Goal: Task Accomplishment & Management: Manage account settings

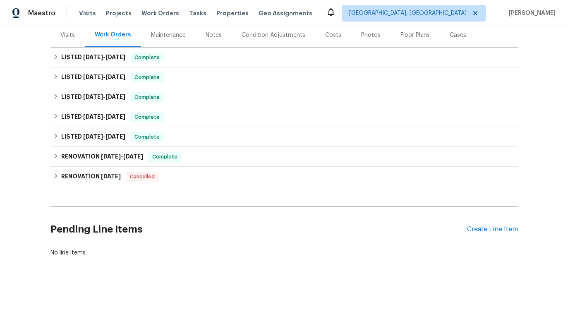
scroll to position [104, 0]
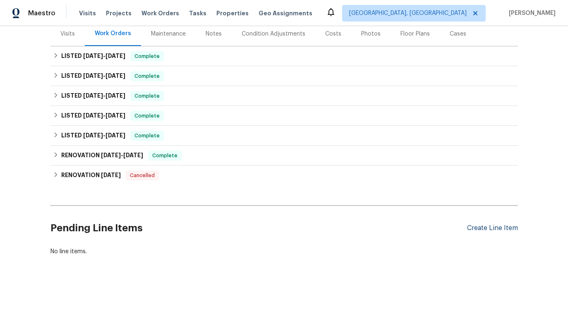
click at [485, 230] on div "Create Line Item" at bounding box center [492, 228] width 51 height 8
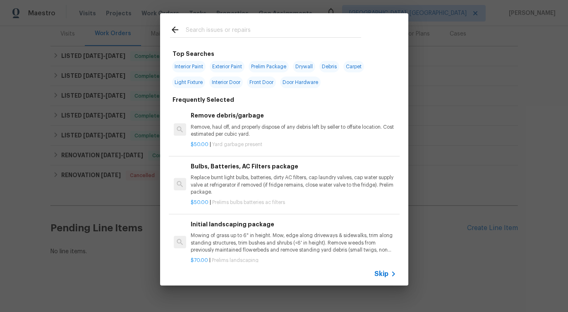
click at [381, 276] on span "Skip" at bounding box center [381, 274] width 14 height 8
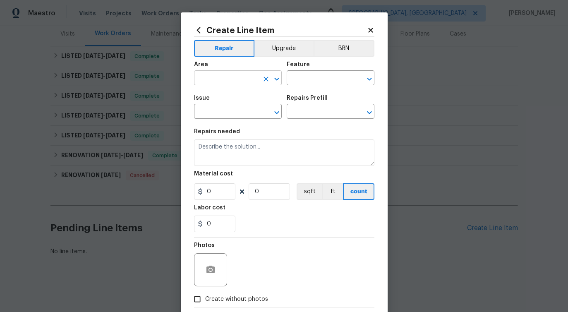
click at [234, 79] on input "text" at bounding box center [226, 78] width 65 height 13
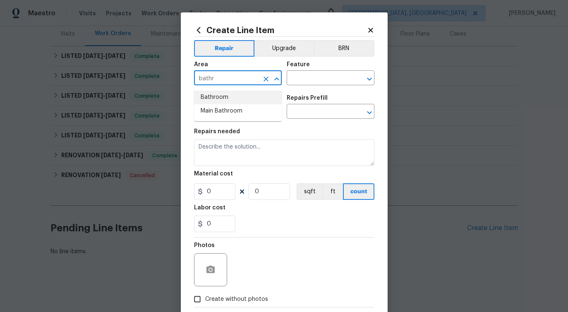
click at [226, 103] on li "Bathroom" at bounding box center [238, 98] width 88 height 14
type input "Bathroom"
click at [318, 79] on input "text" at bounding box center [319, 78] width 65 height 13
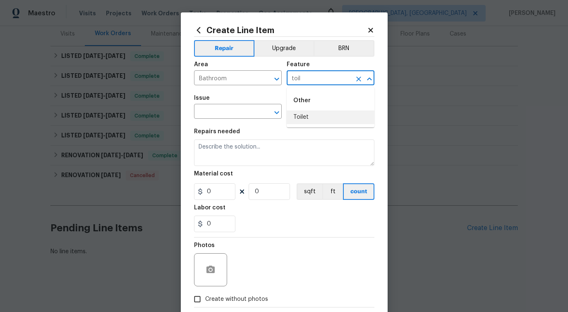
click at [305, 122] on li "Toilet" at bounding box center [331, 117] width 88 height 14
type input "Toilet"
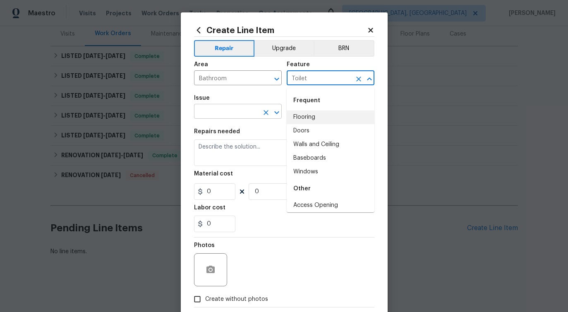
click at [235, 114] on input "text" at bounding box center [226, 112] width 65 height 13
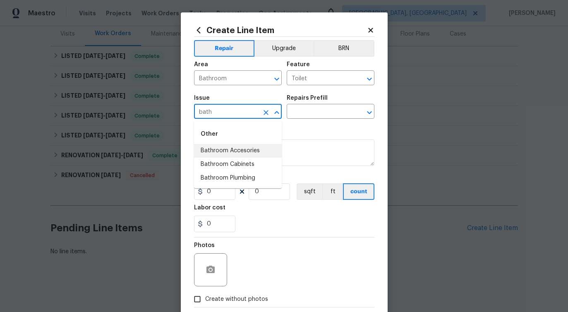
click at [228, 151] on li "Bathroom Accesories" at bounding box center [238, 151] width 88 height 14
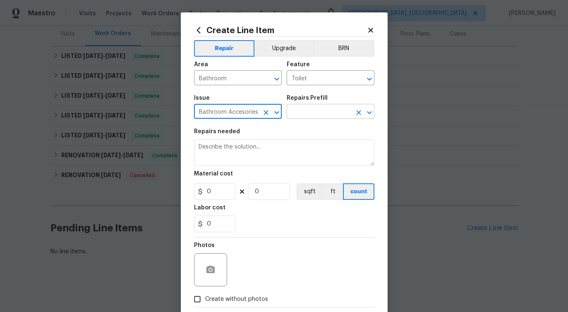
type input "Bathroom Accesories"
click at [318, 106] on input "text" at bounding box center [319, 112] width 65 height 13
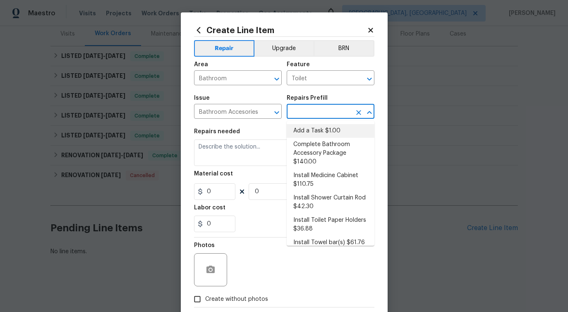
click at [312, 130] on li "Add a Task $1.00" at bounding box center [331, 131] width 88 height 14
type input "Interior Trim"
type input "Add a Task $1.00"
type textarea "HPM to detail"
type input "1"
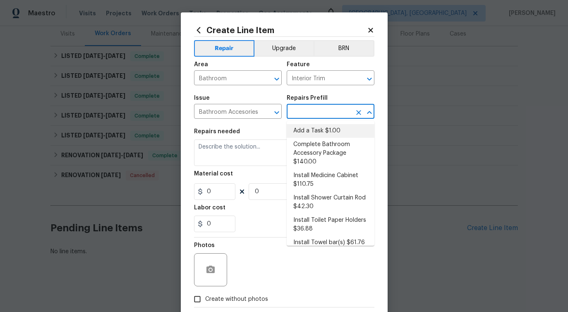
type input "1"
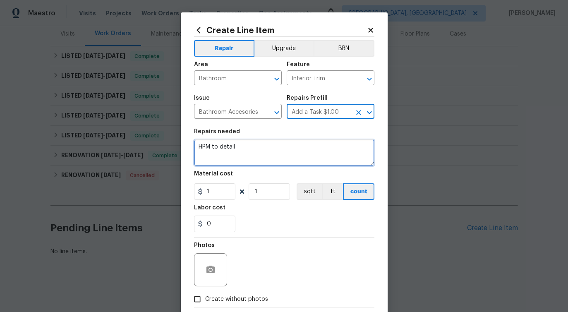
click at [212, 149] on textarea "HPM to detail" at bounding box center [284, 152] width 180 height 26
paste textarea "The toilet seat is detached and placed on the floor. Please reattach the seat t…"
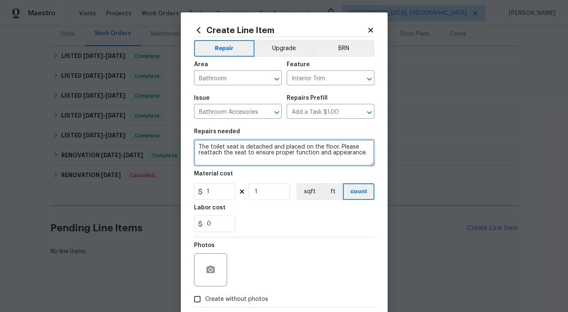
scroll to position [7, 0]
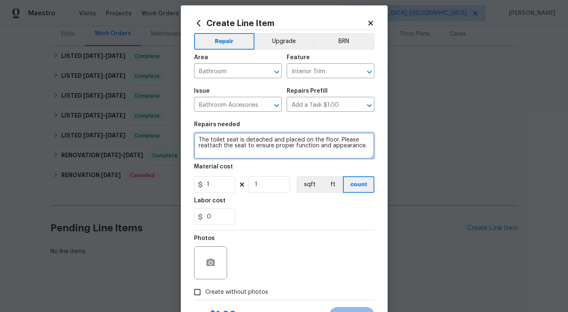
type textarea "The toilet seat is detached and placed on the floor. Please reattach the seat t…"
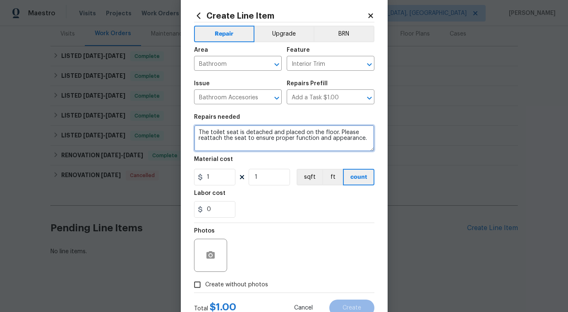
scroll to position [45, 0]
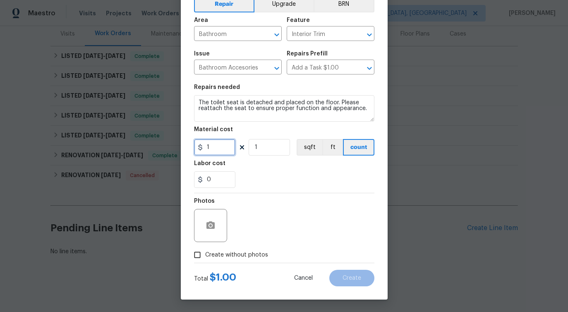
click at [221, 151] on input "1" at bounding box center [214, 147] width 41 height 17
type input "75"
click at [216, 221] on button "button" at bounding box center [211, 226] width 20 height 20
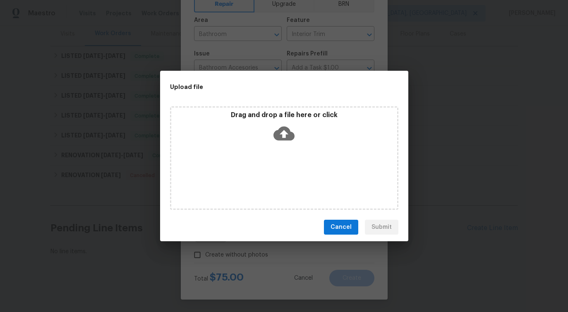
click at [289, 133] on icon at bounding box center [283, 134] width 21 height 14
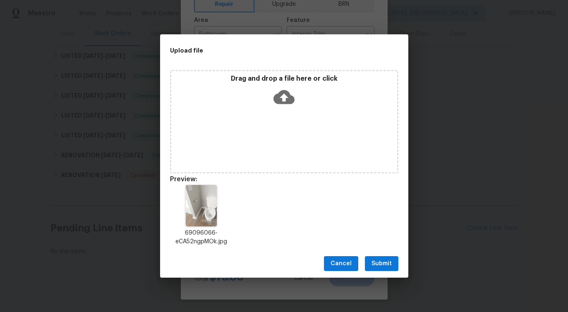
click at [387, 267] on span "Submit" at bounding box center [382, 264] width 20 height 10
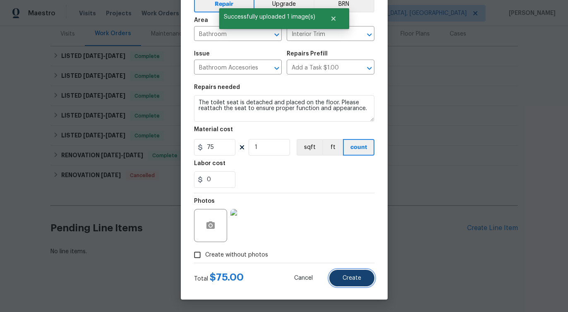
click at [344, 273] on button "Create" at bounding box center [351, 278] width 45 height 17
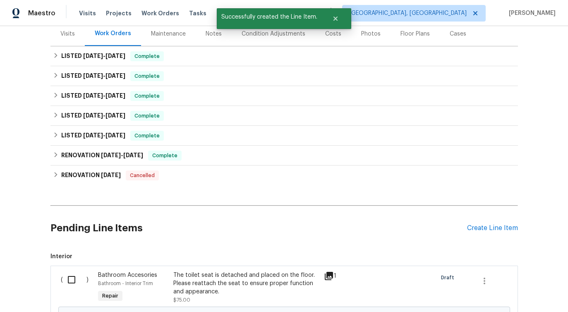
scroll to position [206, 0]
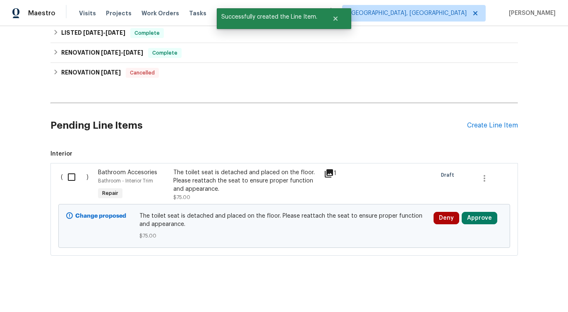
click at [72, 175] on input "checkbox" at bounding box center [75, 176] width 24 height 17
checkbox input "true"
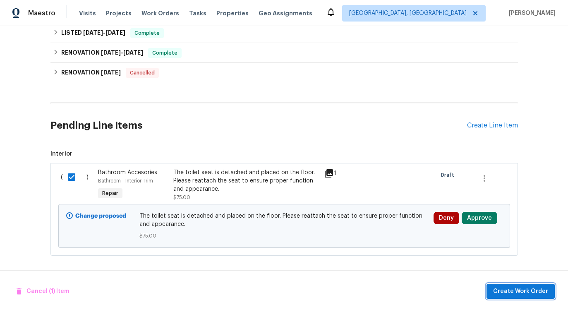
click at [505, 291] on span "Create Work Order" at bounding box center [520, 291] width 55 height 10
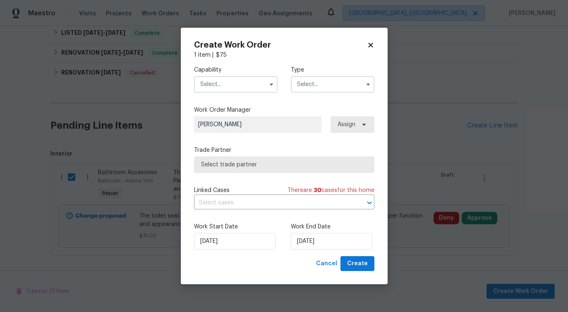
click at [249, 87] on input "text" at bounding box center [236, 84] width 84 height 17
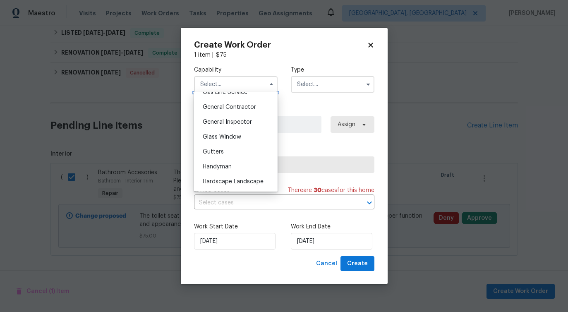
scroll to position [397, 0]
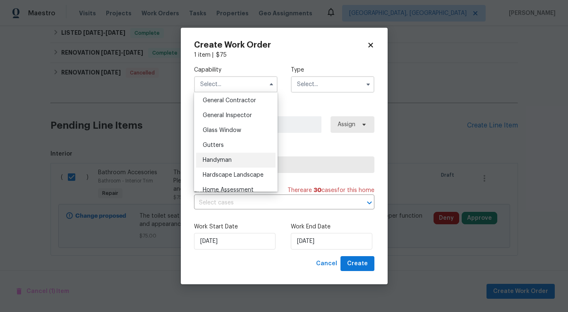
click at [225, 158] on span "Handyman" at bounding box center [217, 160] width 29 height 6
type input "Handyman"
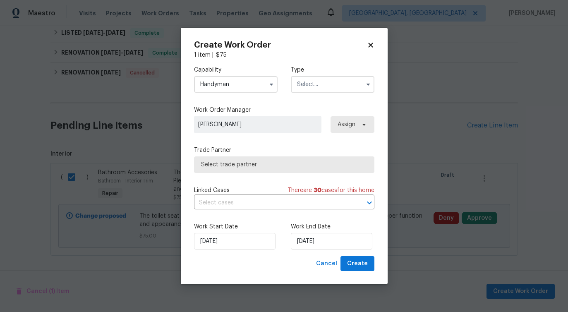
click at [317, 83] on input "text" at bounding box center [333, 84] width 84 height 17
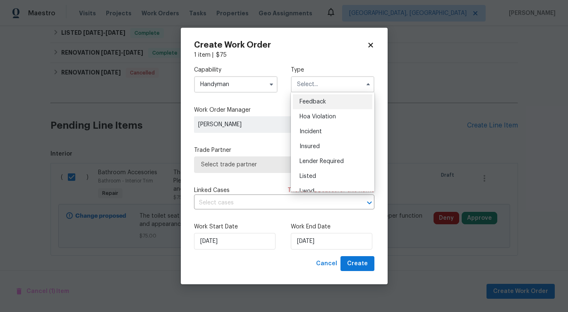
click at [317, 103] on span "Feedback" at bounding box center [313, 102] width 26 height 6
type input "Feedback"
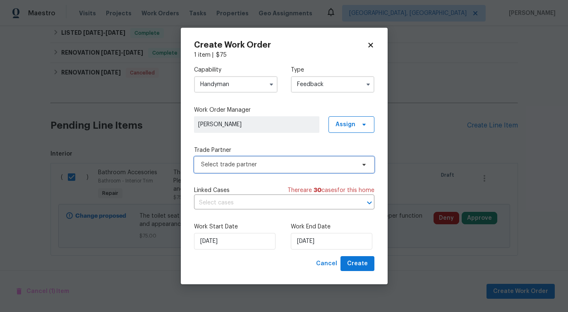
click at [244, 163] on span "Select trade partner" at bounding box center [278, 165] width 154 height 8
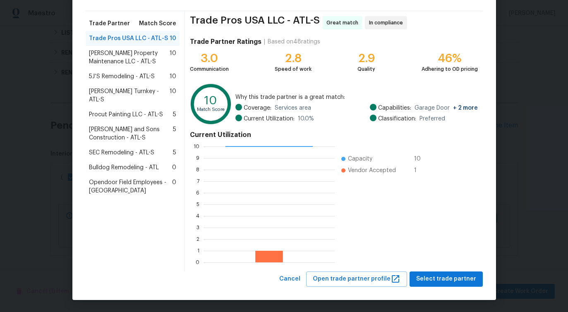
scroll to position [0, 0]
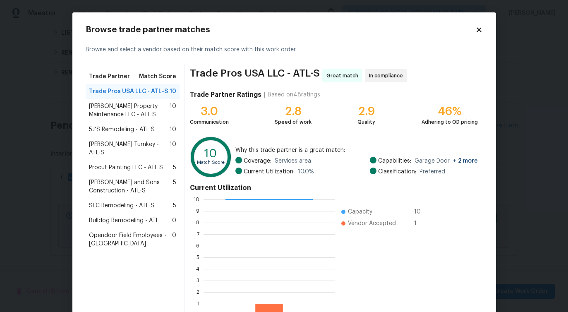
click at [103, 118] on span "Glen Property Maintenance LLC - ATL-S" at bounding box center [129, 110] width 81 height 17
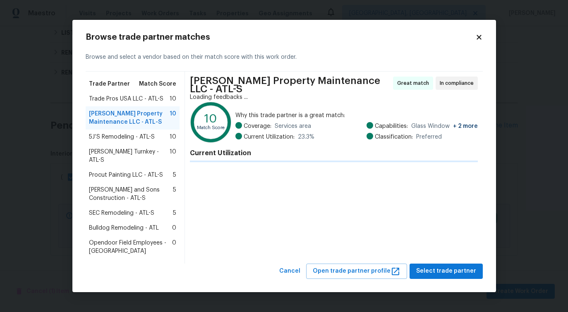
click at [103, 118] on span "Glen Property Maintenance LLC - ATL-S" at bounding box center [129, 118] width 81 height 17
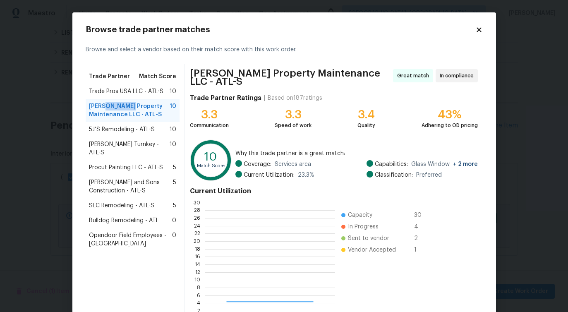
scroll to position [116, 130]
click at [106, 131] on span "5J’S Remodeling - ATL-S" at bounding box center [122, 129] width 66 height 8
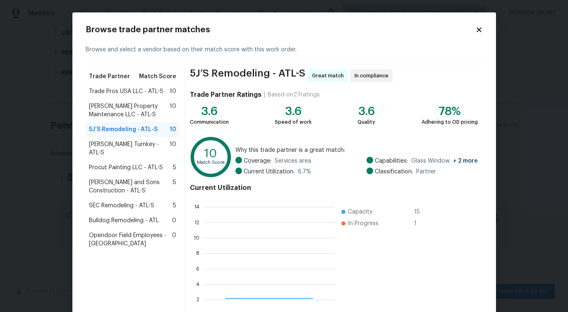
scroll to position [116, 131]
click at [110, 160] on div "Procut Painting LLC - ATL-S 5" at bounding box center [133, 167] width 94 height 15
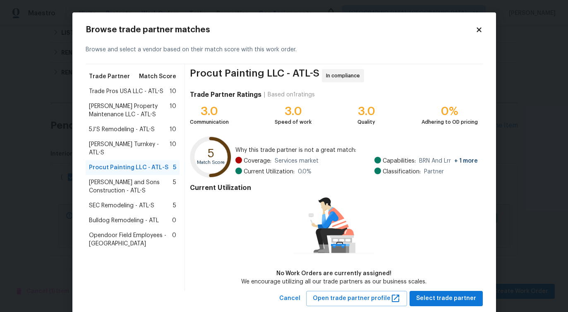
click at [114, 142] on span "Davis Turnkey - ATL-S" at bounding box center [129, 148] width 81 height 17
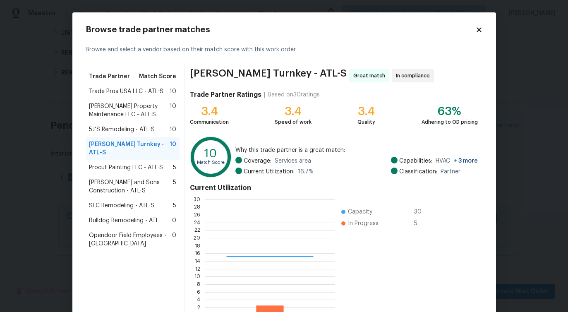
scroll to position [116, 130]
click at [117, 127] on span "5J’S Remodeling - ATL-S" at bounding box center [122, 129] width 66 height 8
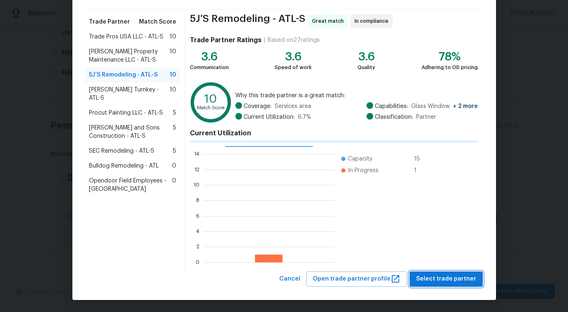
click at [455, 282] on span "Select trade partner" at bounding box center [446, 279] width 60 height 10
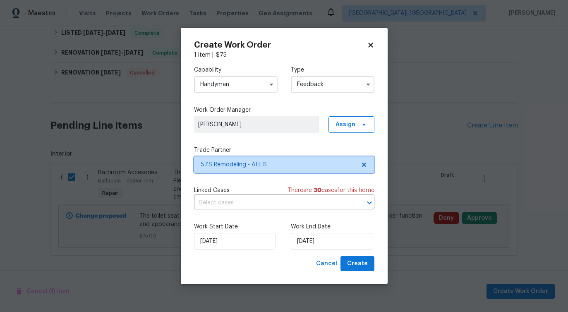
scroll to position [0, 0]
click at [235, 205] on input "text" at bounding box center [272, 203] width 157 height 13
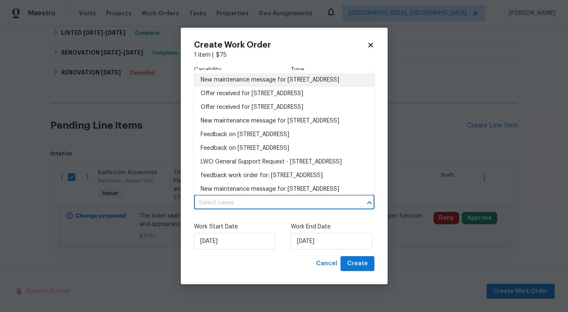
click at [230, 79] on li "New maintenance message for 4028 Orchard Hill Ter , Stone Mountain, GA 30083" at bounding box center [284, 80] width 180 height 14
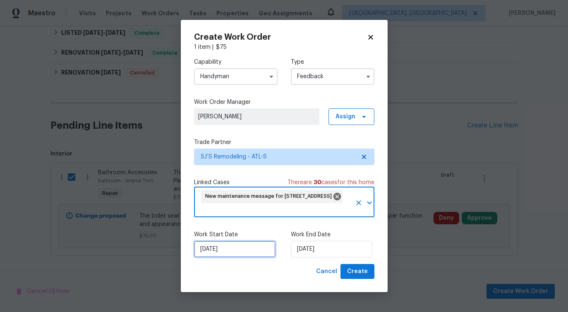
click at [220, 247] on input "9/15/2025" at bounding box center [235, 249] width 82 height 17
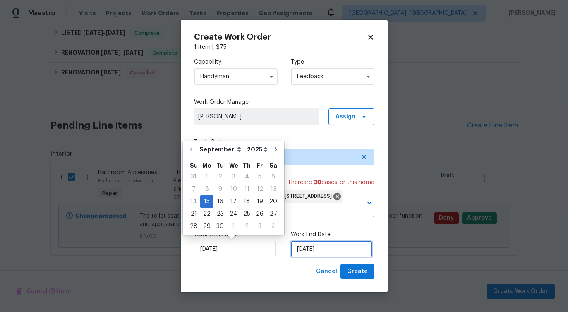
click at [318, 245] on input "9/15/2025" at bounding box center [332, 249] width 82 height 17
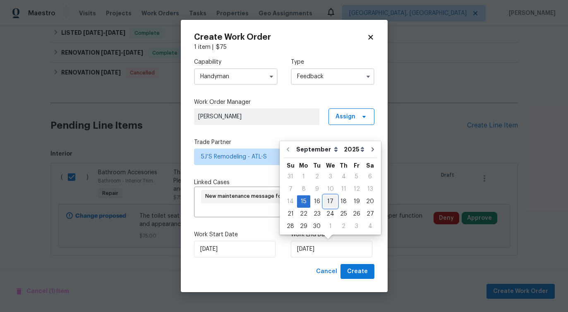
click at [326, 203] on div "17" at bounding box center [331, 202] width 14 height 12
type input "9/17/2025"
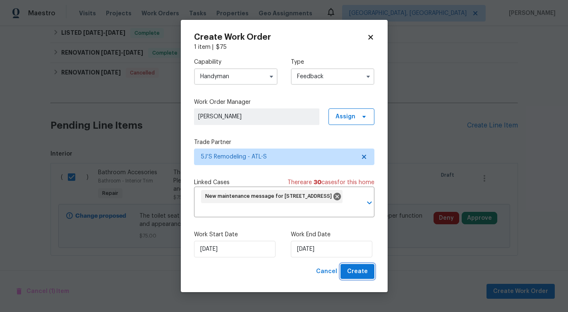
click at [358, 273] on span "Create" at bounding box center [357, 271] width 21 height 10
checkbox input "false"
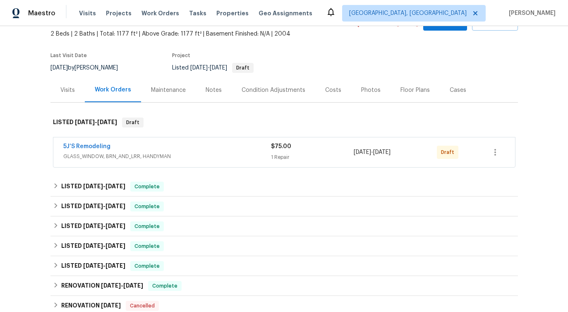
scroll to position [48, 0]
click at [80, 149] on span "5J’S Remodeling" at bounding box center [86, 146] width 47 height 8
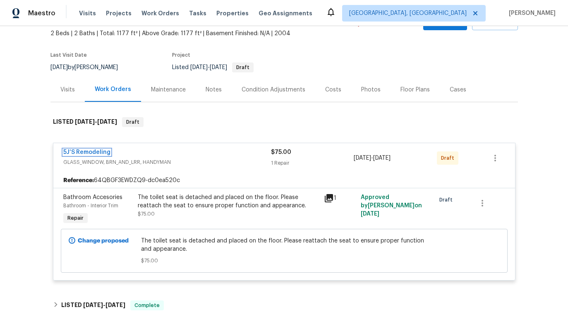
click at [80, 152] on link "5J’S Remodeling" at bounding box center [86, 152] width 47 height 6
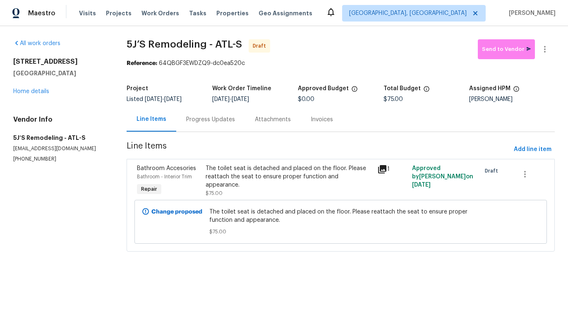
click at [224, 111] on div "Progress Updates" at bounding box center [210, 119] width 69 height 24
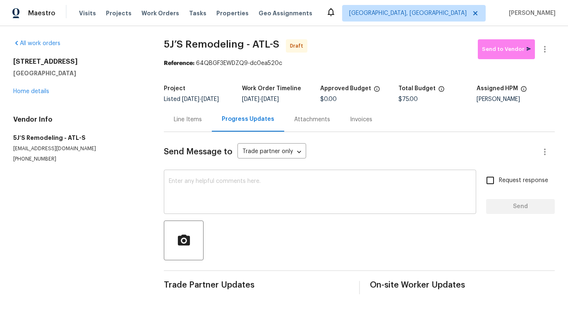
click at [215, 187] on textarea at bounding box center [320, 192] width 302 height 29
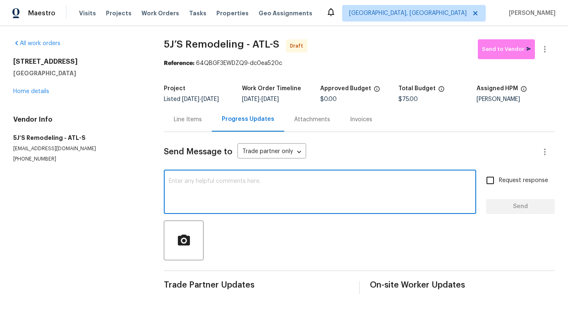
paste textarea "Hi this is [PERSON_NAME] with Opendoor. I’m confirming you received the WO for …"
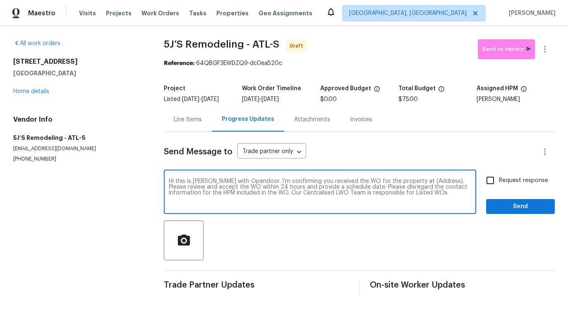
click at [420, 181] on textarea "Hi this is [PERSON_NAME] with Opendoor. I’m confirming you received the WO for …" at bounding box center [320, 192] width 302 height 29
click at [420, 181] on textarea "Hi this is Pavithra with Opendoor. I’m confirming you received the WO for the p…" at bounding box center [320, 192] width 302 height 29
paste textarea "4028 Orchard Hill Ter, Stone Mountain, GA 30083"
type textarea "Hi this is Pavithra with Opendoor. I’m confirming you received the WO for the p…"
click at [504, 188] on label "Request response" at bounding box center [515, 180] width 67 height 17
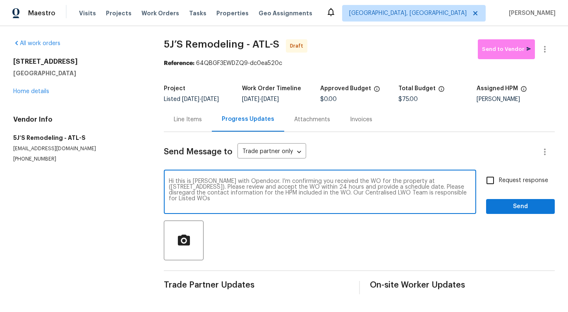
click at [499, 188] on input "Request response" at bounding box center [490, 180] width 17 height 17
checkbox input "true"
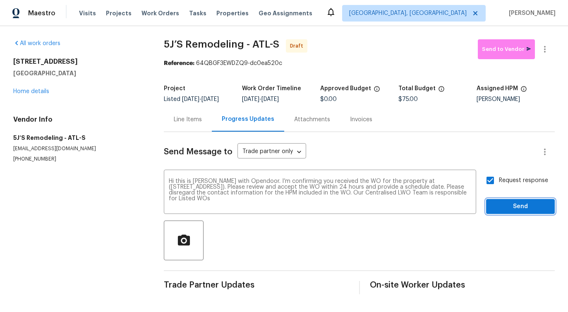
click at [508, 210] on span "Send" at bounding box center [520, 206] width 55 height 10
click at [550, 43] on button "button" at bounding box center [545, 49] width 20 height 20
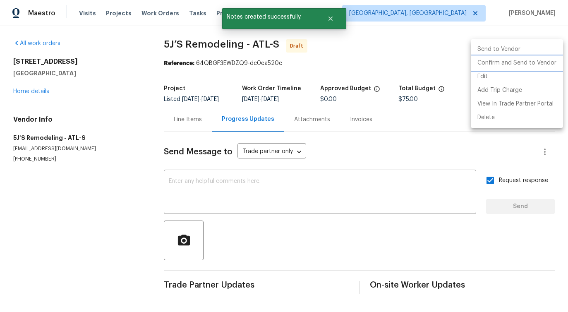
click at [508, 58] on li "Confirm and Send to Vendor" at bounding box center [517, 63] width 92 height 14
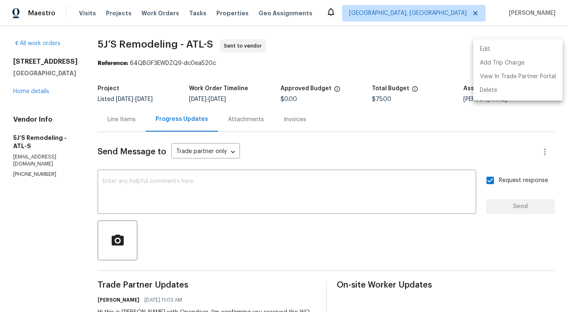
click at [264, 193] on div at bounding box center [284, 156] width 568 height 312
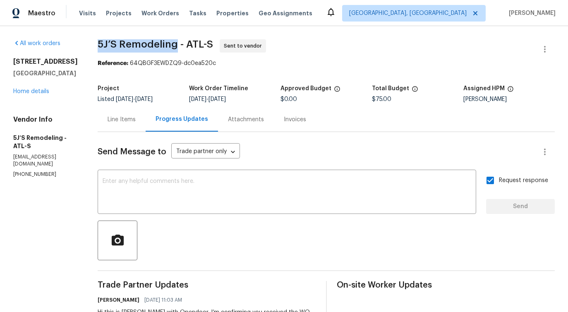
drag, startPoint x: 96, startPoint y: 41, endPoint x: 177, endPoint y: 46, distance: 80.9
click at [177, 46] on div "All work orders 4028 Orchard Hill Ter Stone Mountain, GA 30083 Home details Ven…" at bounding box center [284, 199] width 568 height 347
copy span "5J’S Remodeling"
click at [31, 94] on link "Home details" at bounding box center [31, 92] width 36 height 6
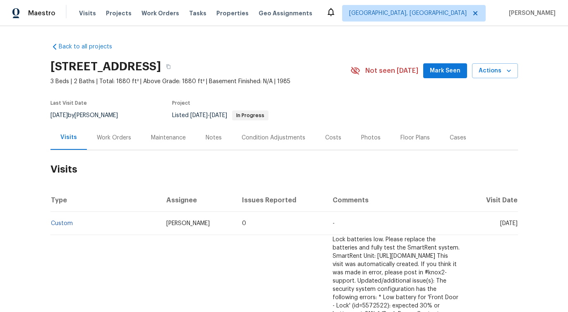
click at [114, 145] on div "Work Orders" at bounding box center [114, 137] width 54 height 24
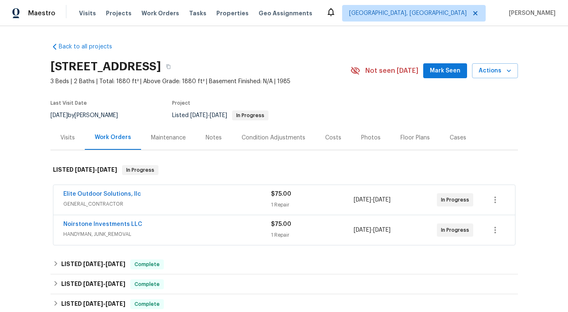
scroll to position [72, 0]
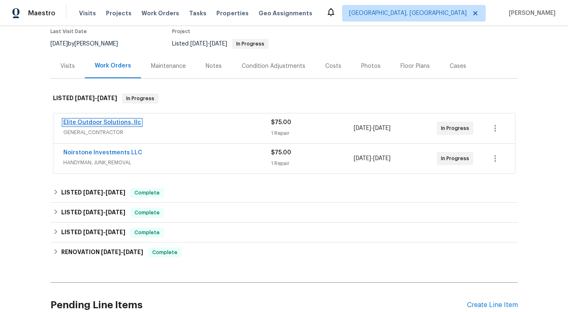
click at [97, 122] on link "Elite Outdoor Solutions, llc" at bounding box center [102, 123] width 78 height 6
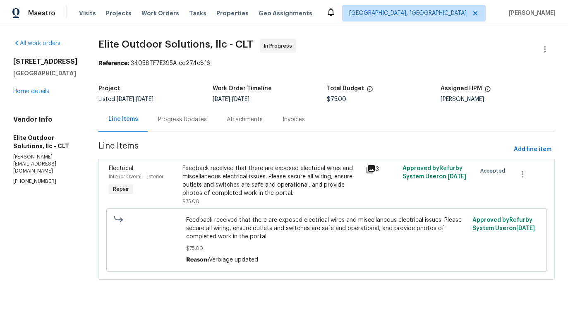
click at [204, 117] on div "Progress Updates" at bounding box center [182, 119] width 49 height 8
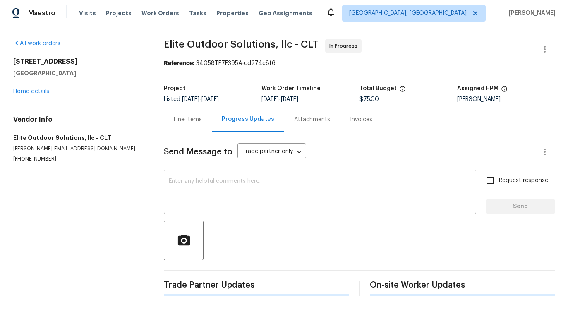
click at [208, 207] on textarea at bounding box center [320, 192] width 302 height 29
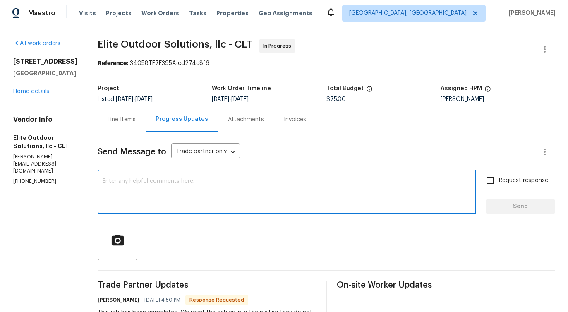
click at [115, 122] on div "Line Items" at bounding box center [122, 119] width 28 height 8
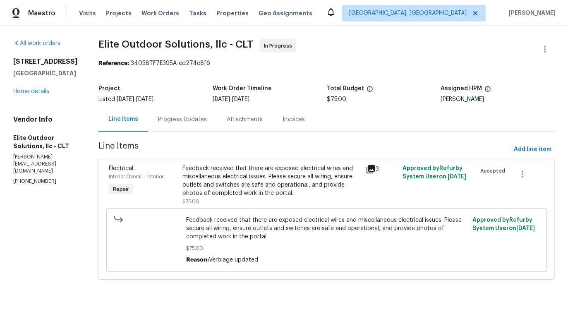
click at [283, 178] on div "Feedback received that there are exposed electrical wires and miscellaneous ele…" at bounding box center [271, 180] width 179 height 33
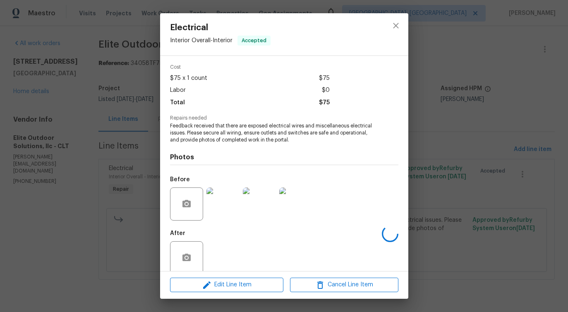
scroll to position [41, 0]
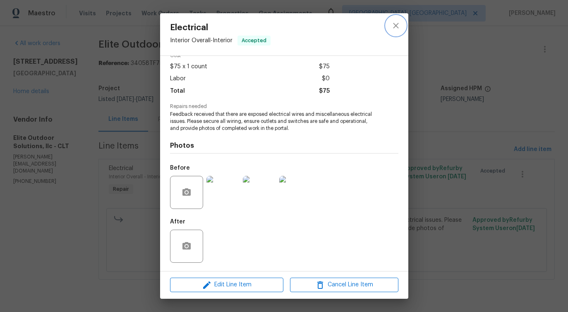
click at [391, 19] on button "close" at bounding box center [396, 26] width 20 height 20
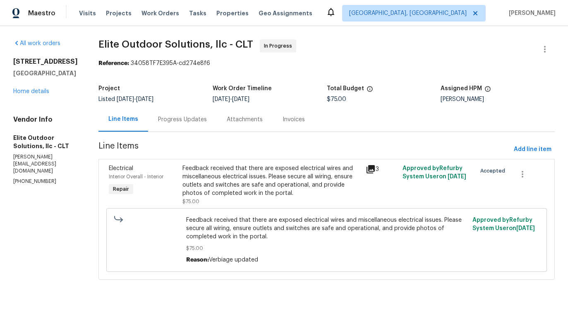
click at [179, 120] on div "Progress Updates" at bounding box center [182, 119] width 49 height 8
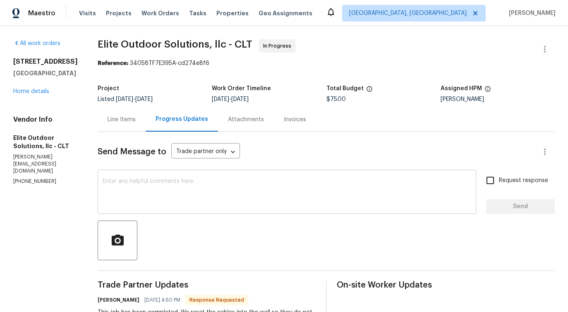
click at [194, 202] on textarea at bounding box center [287, 192] width 369 height 29
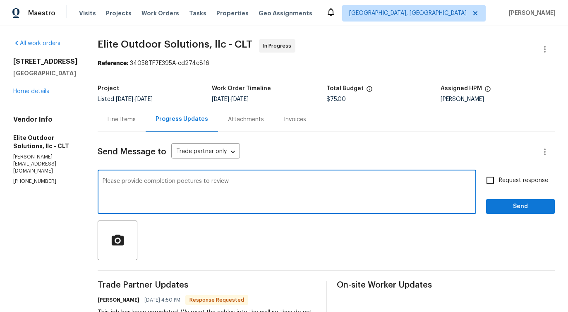
click at [178, 183] on textarea "Please provide completion poctures to review" at bounding box center [287, 192] width 369 height 29
click at [0, 0] on span "review" at bounding box center [0, 0] width 0 height 0
drag, startPoint x: 101, startPoint y: 179, endPoint x: 293, endPoint y: 181, distance: 192.0
click at [293, 181] on textarea "Please provide completion pictures to review." at bounding box center [287, 192] width 369 height 29
click at [351, 198] on textarea "Please provide completion pictures to review." at bounding box center [287, 192] width 369 height 29
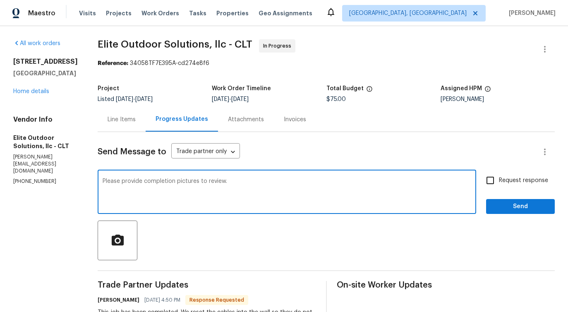
type textarea "Please provide completion pictures to review."
click at [513, 174] on label "Request response" at bounding box center [515, 180] width 67 height 17
click at [499, 174] on input "Request response" at bounding box center [490, 180] width 17 height 17
checkbox input "true"
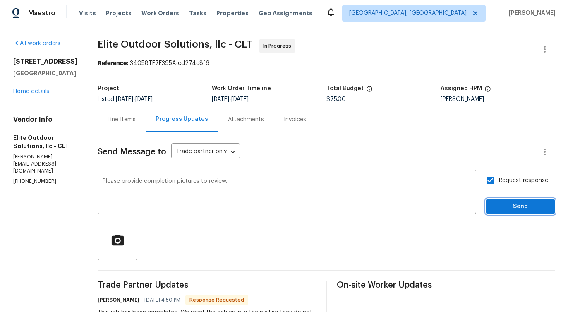
click at [509, 201] on span "Send" at bounding box center [520, 206] width 55 height 10
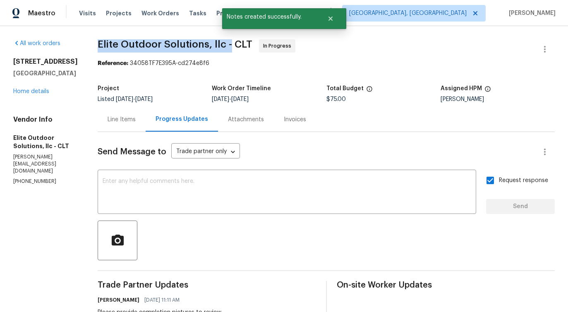
drag, startPoint x: 91, startPoint y: 44, endPoint x: 223, endPoint y: 44, distance: 131.2
click at [223, 44] on span "Elite Outdoor Solutions, llc - CLT" at bounding box center [175, 44] width 155 height 10
copy span "Elite Outdoor Solutions, llc -"
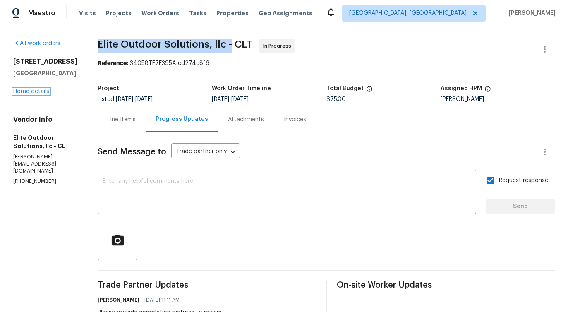
click at [34, 91] on link "Home details" at bounding box center [31, 92] width 36 height 6
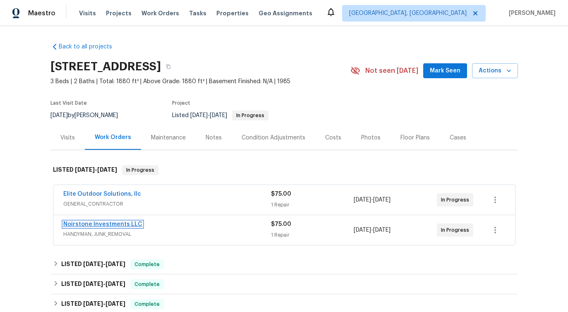
click at [93, 224] on link "Noirstone Investments LLC" at bounding box center [102, 224] width 79 height 6
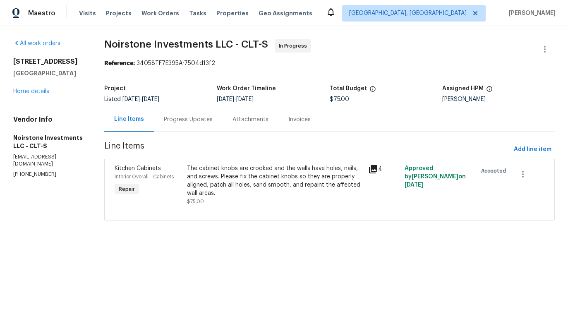
click at [194, 122] on div "Progress Updates" at bounding box center [188, 119] width 49 height 8
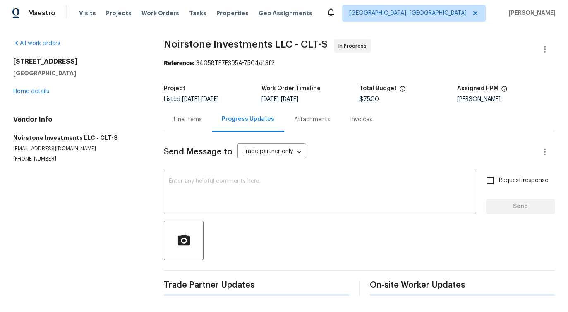
click at [217, 195] on textarea at bounding box center [320, 192] width 302 height 29
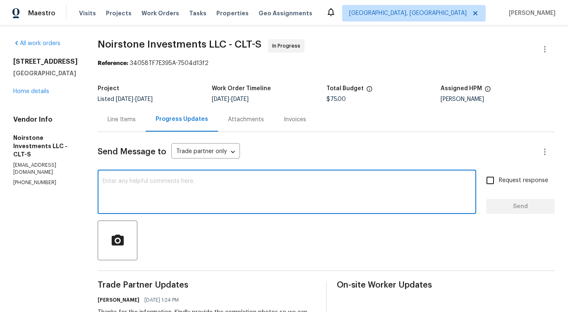
click at [124, 120] on div "Line Items" at bounding box center [122, 119] width 28 height 8
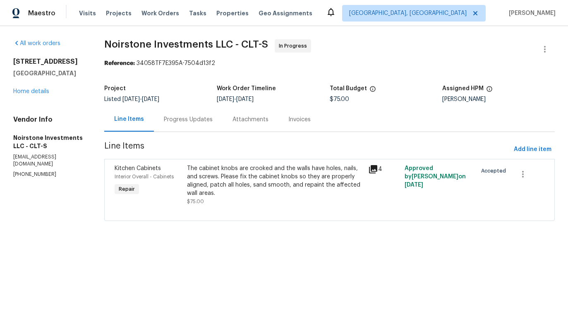
click at [189, 124] on div "Progress Updates" at bounding box center [188, 119] width 69 height 24
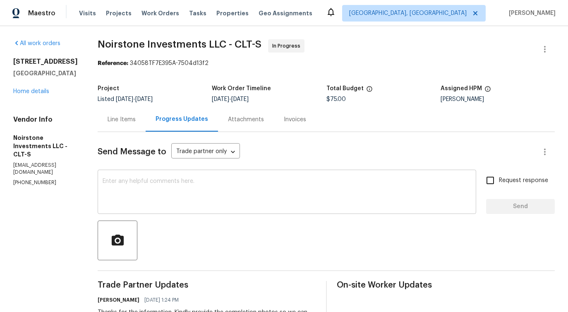
click at [192, 190] on textarea at bounding box center [287, 192] width 369 height 29
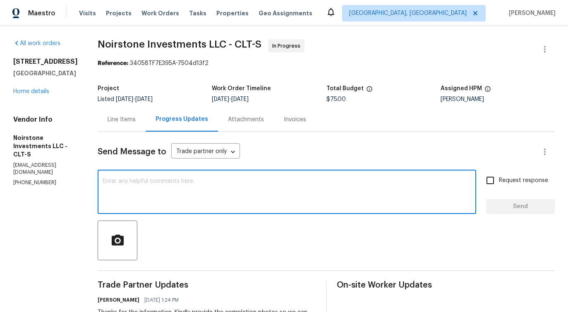
click at [145, 187] on textarea at bounding box center [287, 192] width 369 height 29
type textarea "Please provide completion pictures."
click at [495, 180] on input "Request response" at bounding box center [490, 180] width 17 height 17
checkbox input "true"
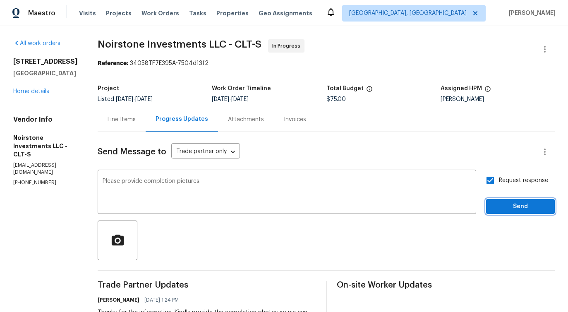
click at [507, 213] on button "Send" at bounding box center [520, 206] width 69 height 15
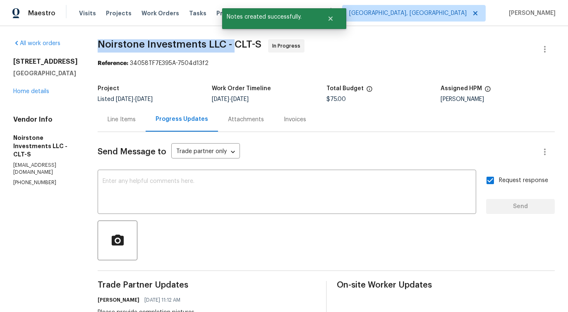
drag, startPoint x: 94, startPoint y: 44, endPoint x: 233, endPoint y: 43, distance: 139.0
copy span "Noirstone Investments LLC -"
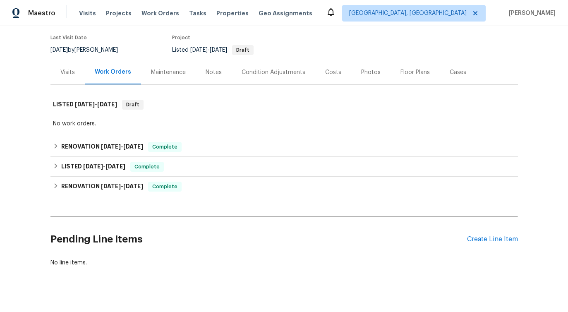
scroll to position [77, 0]
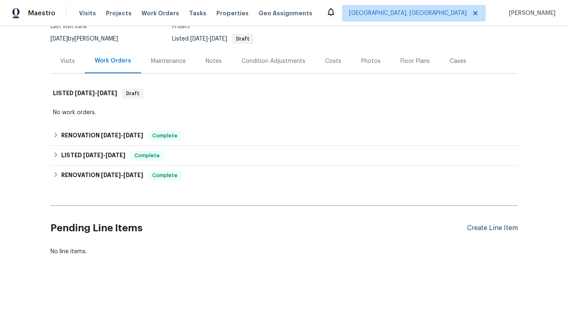
click at [470, 228] on div "Create Line Item" at bounding box center [492, 228] width 51 height 8
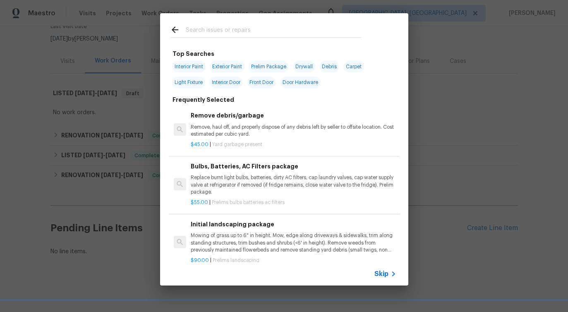
click at [385, 276] on span "Skip" at bounding box center [381, 274] width 14 height 8
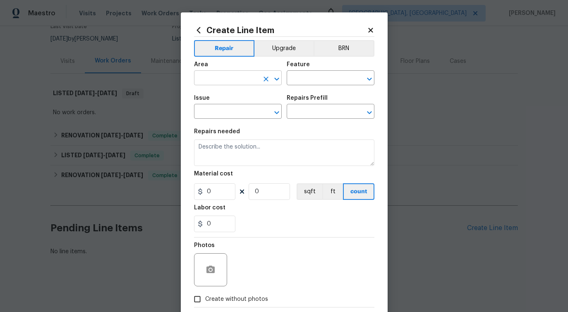
click at [237, 77] on input "text" at bounding box center [226, 78] width 65 height 13
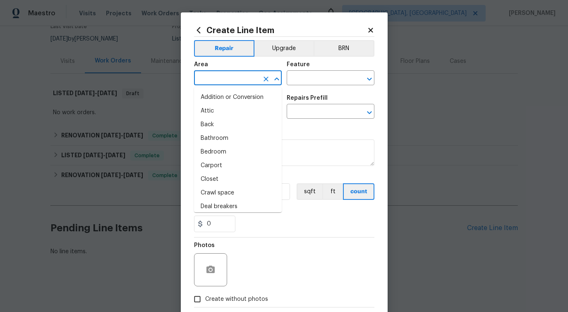
click at [237, 77] on input "text" at bounding box center [226, 78] width 65 height 13
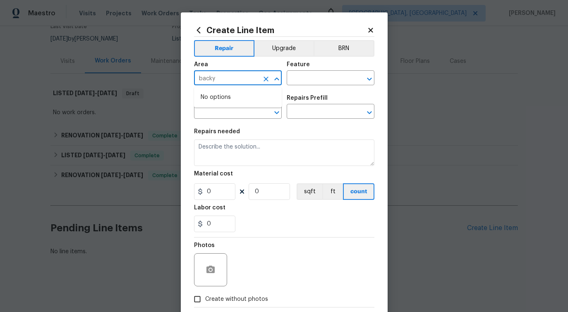
type input "backy"
click at [226, 77] on input "bc" at bounding box center [226, 78] width 65 height 13
type input "k"
click at [217, 97] on li "Back" at bounding box center [238, 98] width 88 height 14
type input "Back"
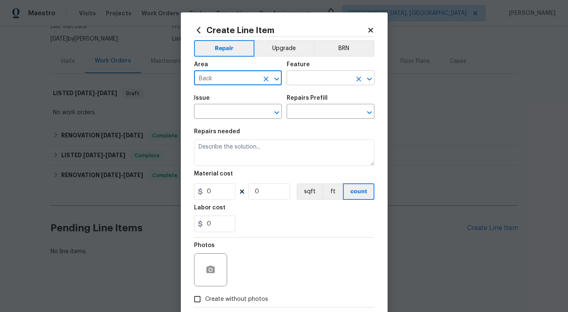
click at [309, 82] on input "text" at bounding box center [319, 78] width 65 height 13
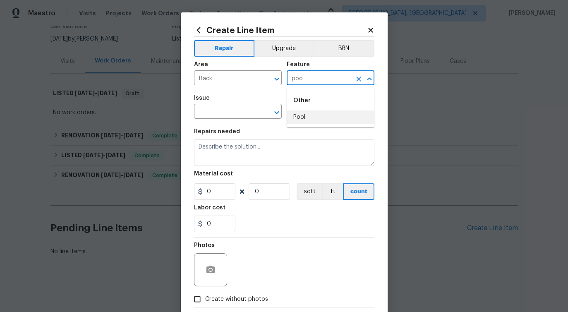
click at [315, 121] on li "Pool" at bounding box center [331, 117] width 88 height 14
type input "Pool"
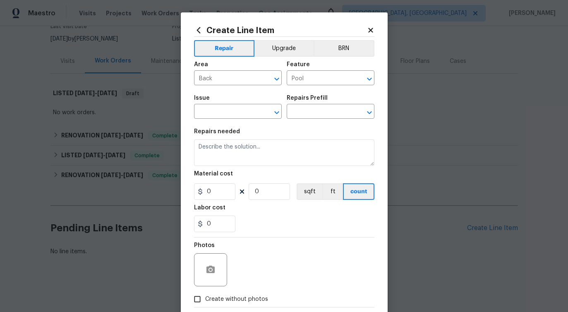
click at [223, 105] on div "Issue" at bounding box center [238, 100] width 88 height 11
click at [221, 116] on input "text" at bounding box center [226, 112] width 65 height 13
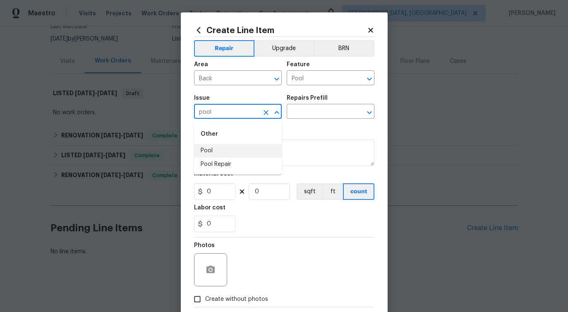
click at [225, 155] on li "Pool" at bounding box center [238, 151] width 88 height 14
type input "Pool"
click at [309, 111] on input "text" at bounding box center [319, 112] width 65 height 13
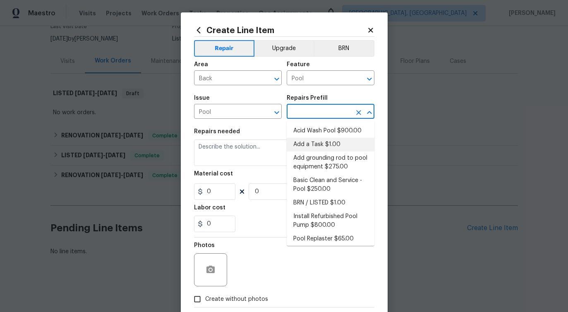
click at [308, 140] on li "Add a Task $1.00" at bounding box center [331, 145] width 88 height 14
type textarea "HPM to detail"
type input "1"
type input "Add a Task $1.00"
type input "1"
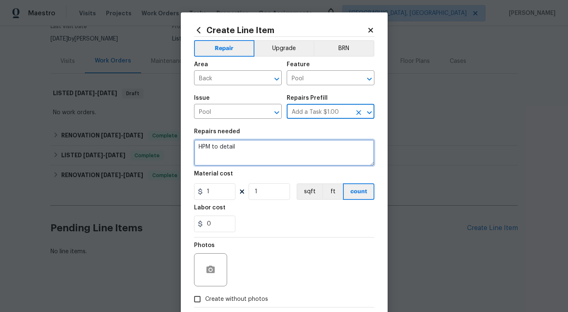
click at [213, 146] on textarea "HPM to detail" at bounding box center [284, 152] width 180 height 26
paste textarea "Please investigate the reported leak. test the pool equipment, and ensure all s…"
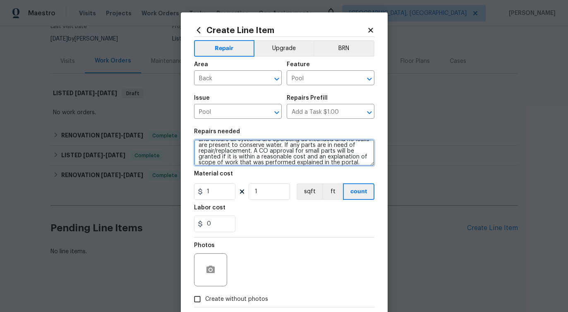
scroll to position [0, 0]
type textarea "Please investigate the reported leak. test the pool equipment, and ensure all s…"
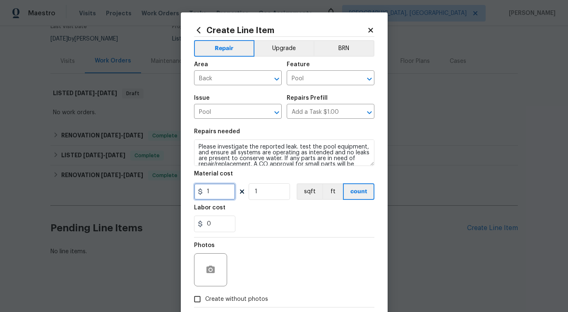
click at [216, 195] on input "1" at bounding box center [214, 191] width 41 height 17
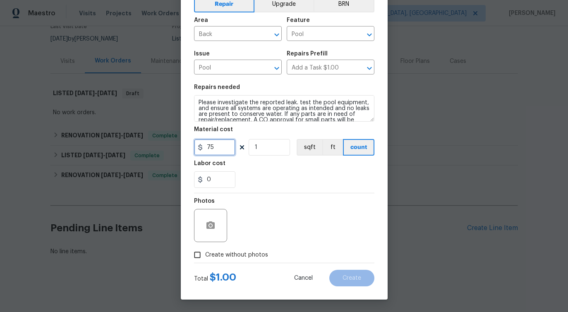
type input "75"
click at [225, 255] on span "Create without photos" at bounding box center [236, 255] width 63 height 9
click at [205, 255] on input "Create without photos" at bounding box center [197, 255] width 16 height 16
checkbox input "true"
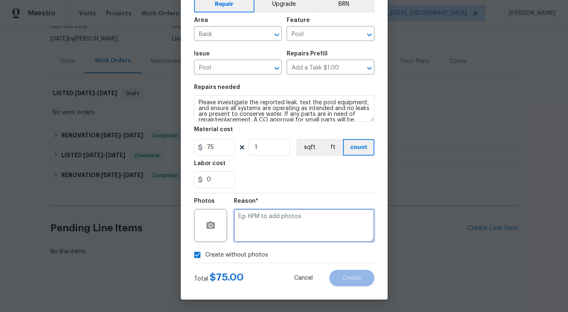
click at [288, 217] on textarea at bounding box center [304, 225] width 141 height 33
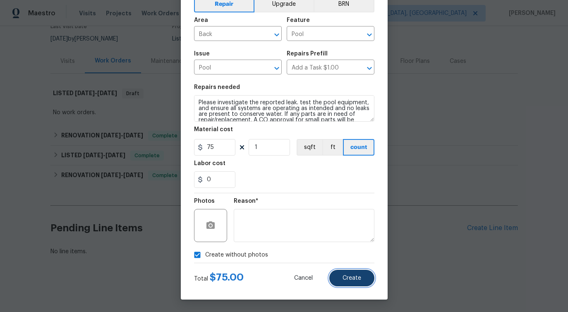
click at [359, 279] on span "Create" at bounding box center [352, 278] width 19 height 6
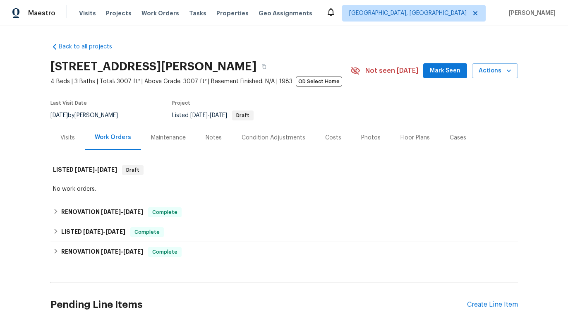
scroll to position [229, 0]
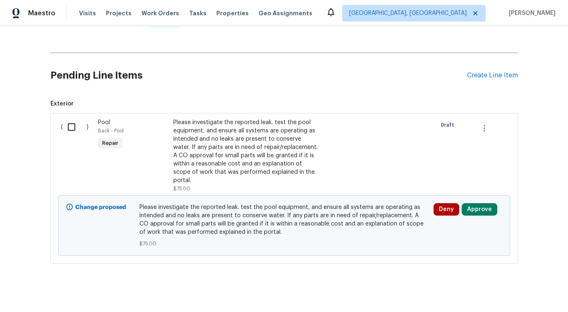
click at [75, 133] on input "checkbox" at bounding box center [75, 126] width 24 height 17
checkbox input "true"
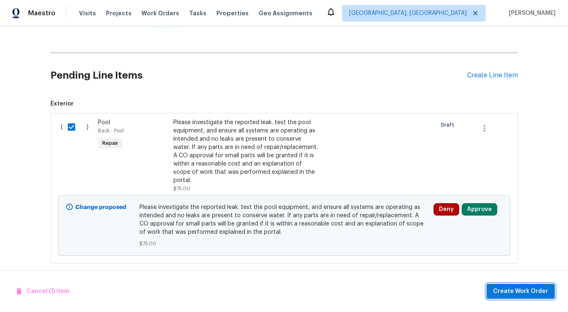
click at [521, 294] on span "Create Work Order" at bounding box center [520, 291] width 55 height 10
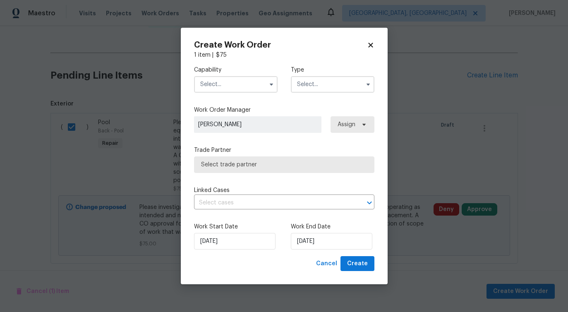
click at [239, 98] on div "Capability Type" at bounding box center [284, 79] width 180 height 40
click at [253, 80] on input "text" at bounding box center [236, 84] width 84 height 17
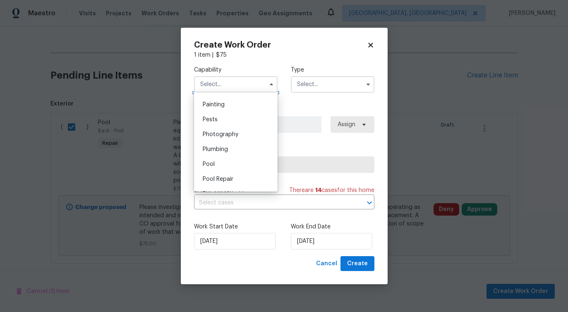
scroll to position [706, 0]
click at [222, 149] on div "Pool" at bounding box center [235, 150] width 79 height 15
type input "Pool"
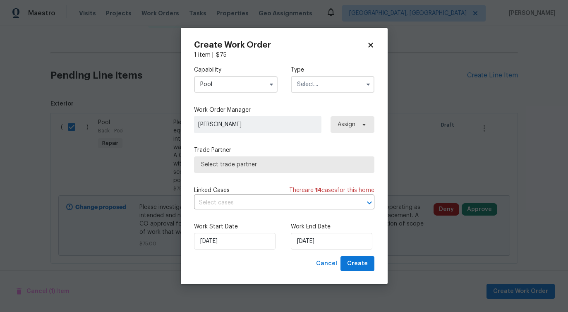
click at [312, 81] on input "text" at bounding box center [333, 84] width 84 height 17
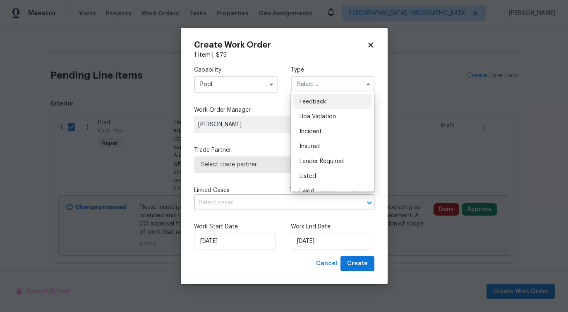
click at [314, 106] on div "Feedback" at bounding box center [332, 101] width 79 height 15
type input "Feedback"
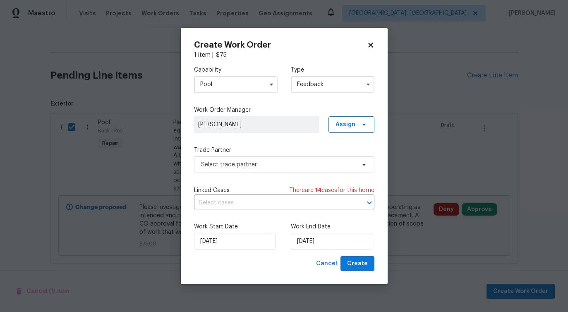
click at [247, 175] on div "Capability Pool Type Feedback Work Order Manager Pavithra Sekar Assign Trade Pa…" at bounding box center [284, 157] width 180 height 197
click at [249, 162] on span "Select trade partner" at bounding box center [278, 165] width 154 height 8
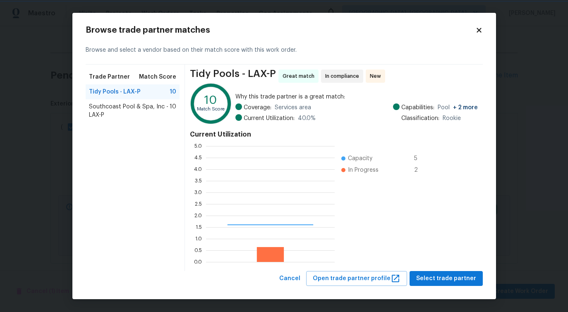
scroll to position [116, 129]
click at [156, 114] on span "Southcoast Pool & Spa, Inc - LAX-P" at bounding box center [129, 111] width 81 height 17
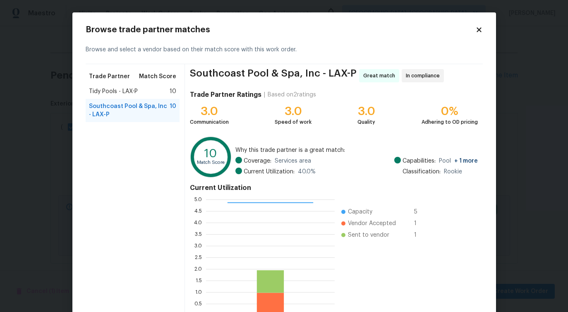
click at [139, 89] on div "Tidy Pools - LAX-P 10" at bounding box center [133, 91] width 88 height 8
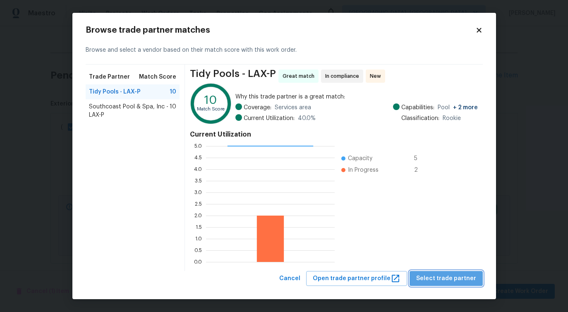
click at [452, 284] on button "Select trade partner" at bounding box center [446, 278] width 73 height 15
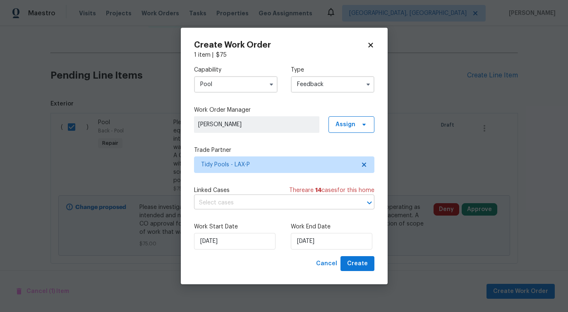
click at [246, 204] on input "text" at bounding box center [272, 203] width 157 height 13
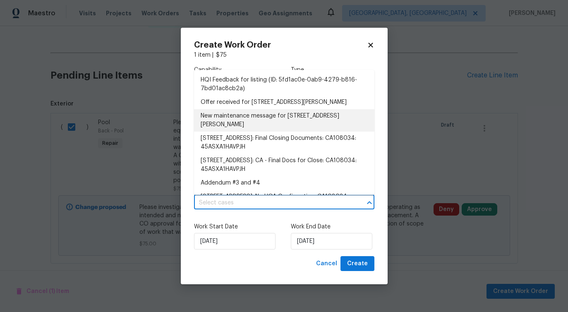
click at [259, 118] on li "New maintenance message for 7840 Hillary Dr , West Hills, CA 91304" at bounding box center [284, 120] width 180 height 22
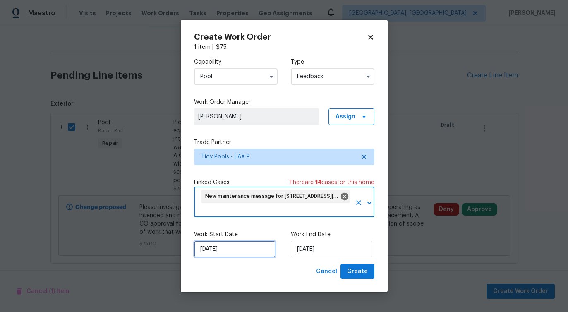
click at [245, 252] on input "9/15/2025" at bounding box center [235, 249] width 82 height 17
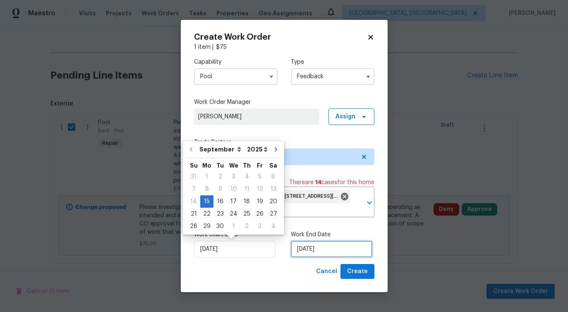
click at [318, 246] on input "9/15/2025" at bounding box center [332, 249] width 82 height 17
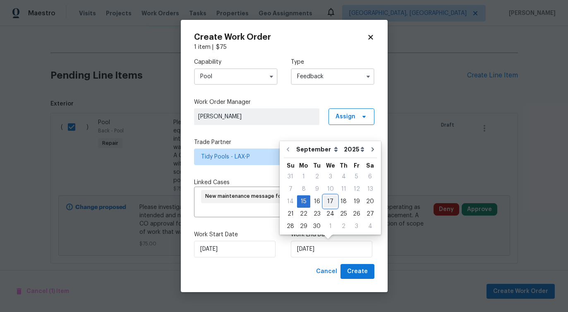
click at [331, 202] on div "17" at bounding box center [331, 202] width 14 height 12
type input "9/17/2025"
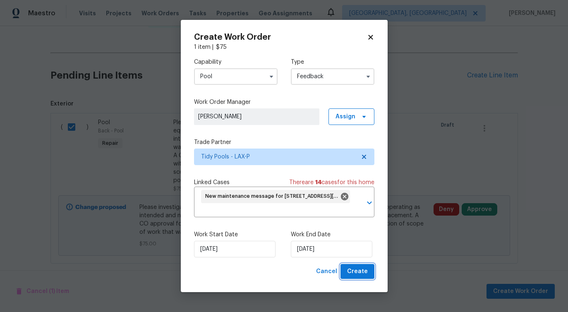
click at [357, 272] on span "Create" at bounding box center [357, 271] width 21 height 10
checkbox input "false"
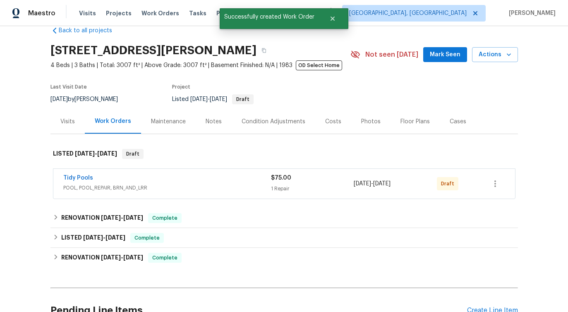
scroll to position [5, 0]
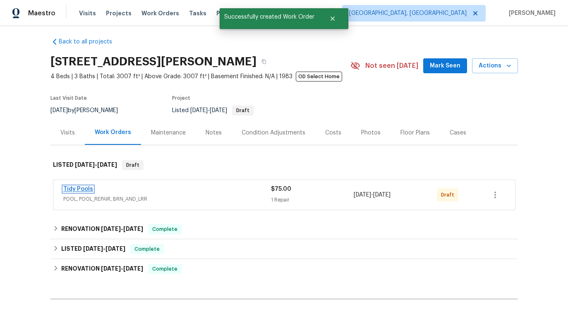
click at [84, 189] on link "Tidy Pools" at bounding box center [78, 189] width 30 height 6
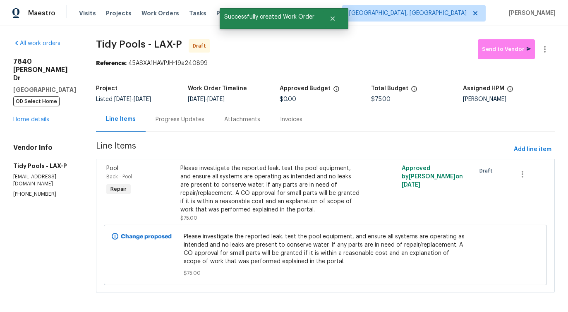
scroll to position [4, 0]
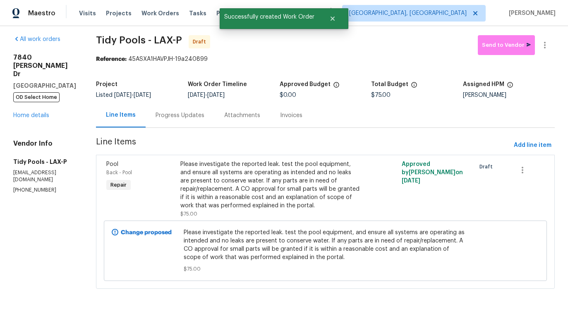
click at [182, 118] on div "Progress Updates" at bounding box center [180, 115] width 49 height 8
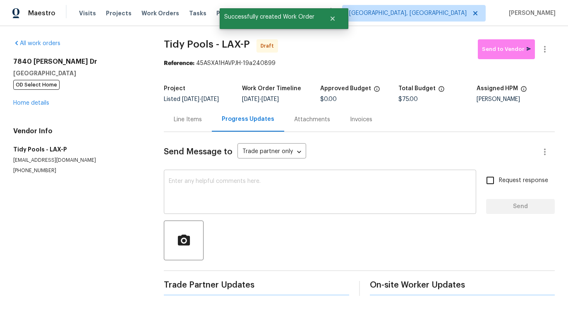
click at [197, 179] on textarea at bounding box center [320, 192] width 302 height 29
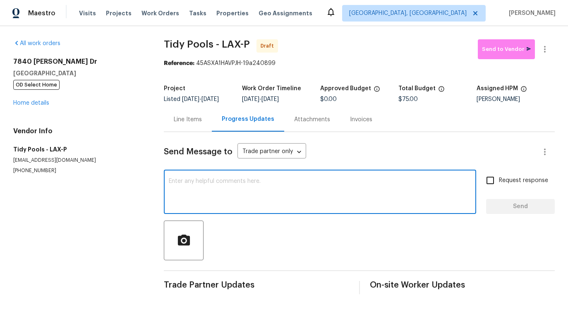
paste textarea "Hi this is Pavithra with Opendoor. I’m confirming you received the WO for the p…"
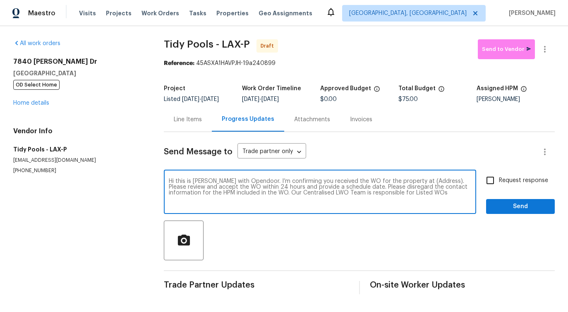
click at [419, 182] on textarea "Hi this is Pavithra with Opendoor. I’m confirming you received the WO for the p…" at bounding box center [320, 192] width 302 height 29
paste textarea "7840 Hillary Dr, West Hills, CA 91304"
type textarea "Hi this is Pavithra with Opendoor. I’m confirming you received the WO for the p…"
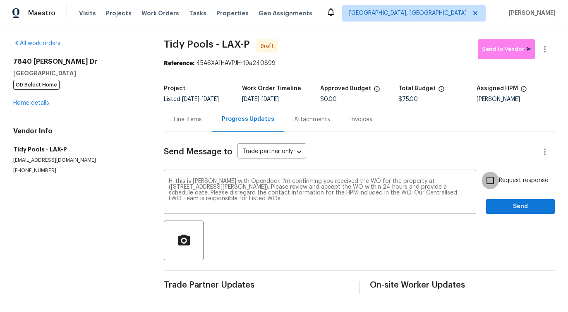
click at [492, 183] on input "Request response" at bounding box center [490, 180] width 17 height 17
checkbox input "true"
click at [504, 213] on button "Send" at bounding box center [520, 206] width 69 height 15
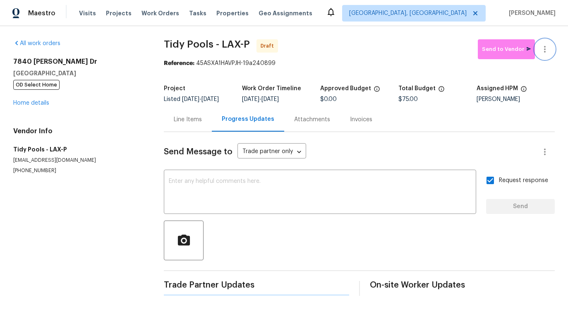
click at [548, 46] on icon "button" at bounding box center [545, 49] width 10 height 10
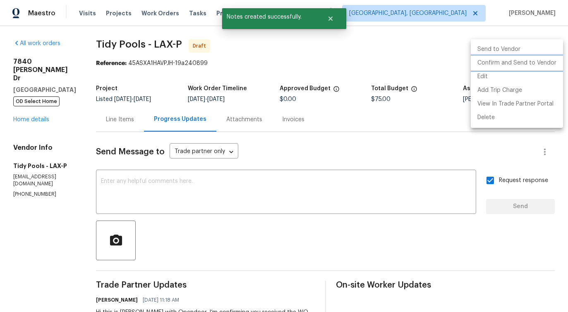
click at [508, 61] on li "Confirm and Send to Vendor" at bounding box center [517, 63] width 92 height 14
click at [364, 94] on div at bounding box center [284, 156] width 568 height 312
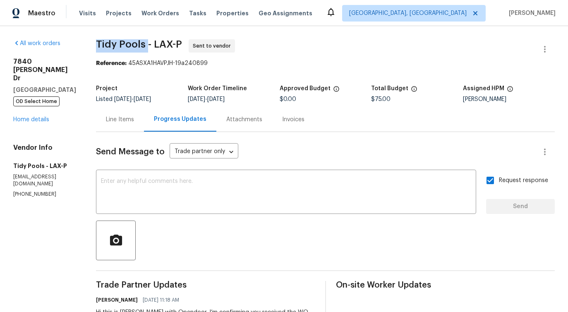
drag, startPoint x: 86, startPoint y: 44, endPoint x: 141, endPoint y: 43, distance: 54.6
click at [141, 43] on div "All work orders 7840 Hillary Dr West Hills, CA 91304 OD Select Home Home detail…" at bounding box center [284, 199] width 568 height 347
copy span "Tidy Pools"
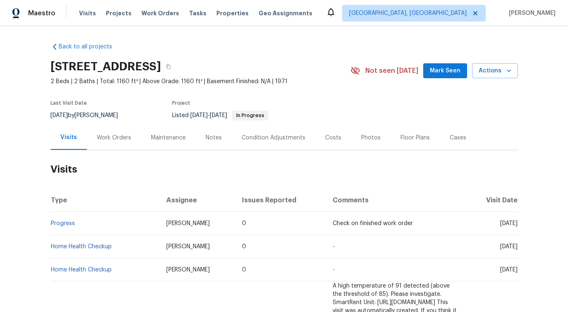
click at [108, 147] on div "Work Orders" at bounding box center [114, 137] width 54 height 24
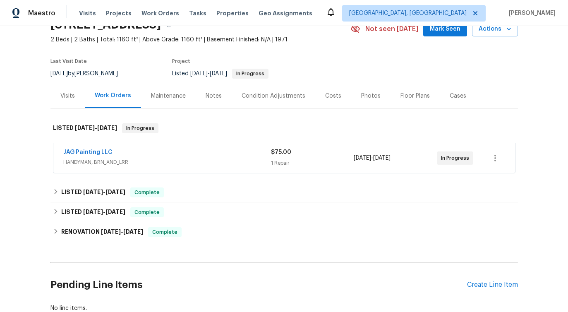
scroll to position [90, 0]
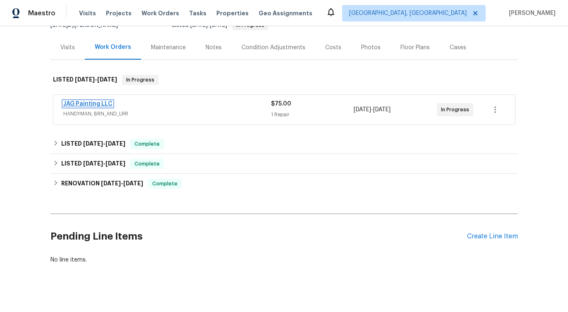
click at [101, 103] on link "JAG Painting LLC" at bounding box center [87, 104] width 49 height 6
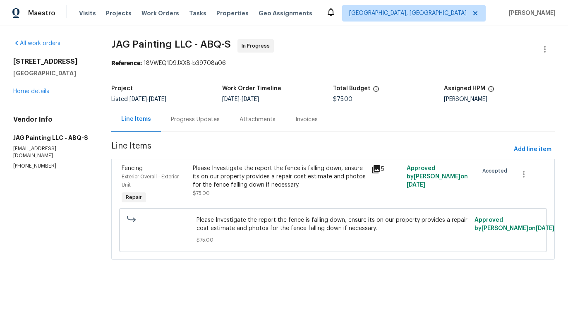
click at [188, 129] on div "Progress Updates" at bounding box center [195, 119] width 69 height 24
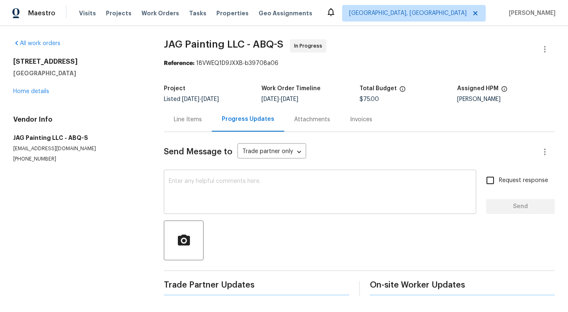
click at [203, 184] on textarea at bounding box center [320, 192] width 302 height 29
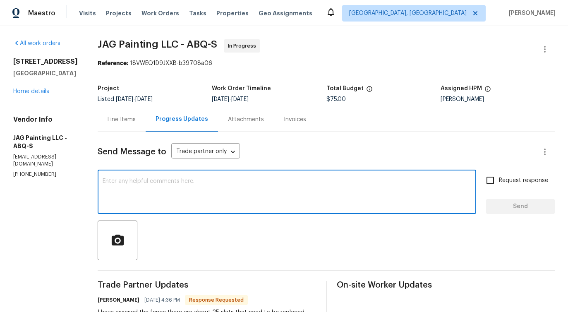
click at [121, 125] on div "Line Items" at bounding box center [122, 119] width 48 height 24
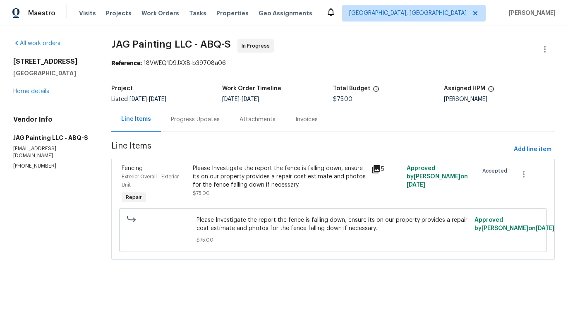
click at [258, 199] on div "Please Investigate the report the fence is falling down, ensure its on our prop…" at bounding box center [279, 185] width 178 height 46
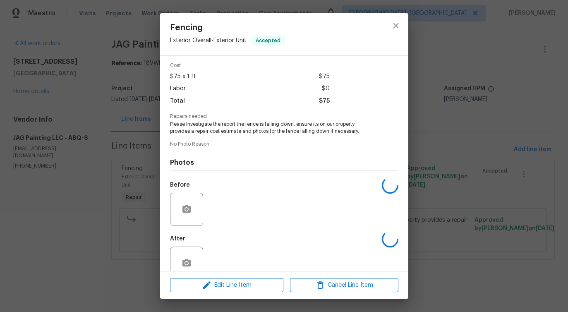
scroll to position [48, 0]
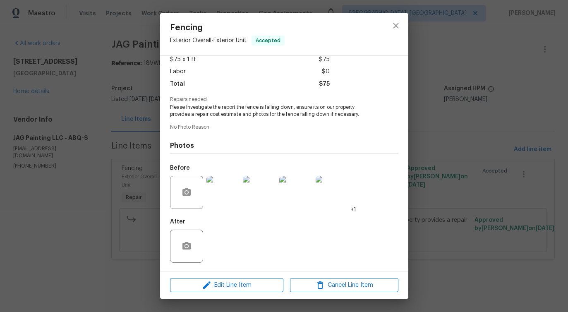
click at [228, 199] on img at bounding box center [222, 192] width 33 height 33
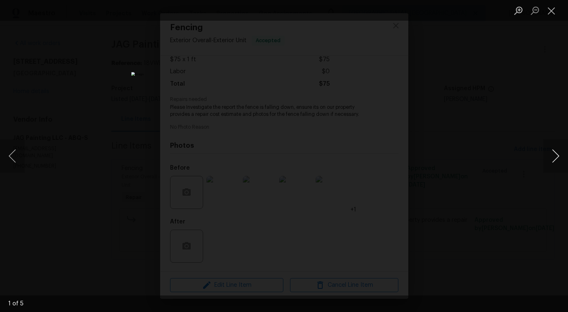
click at [555, 156] on button "Next image" at bounding box center [555, 155] width 25 height 33
click at [552, 10] on button "Close lightbox" at bounding box center [551, 10] width 17 height 14
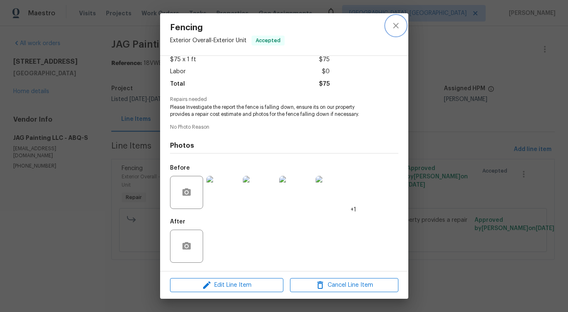
click at [397, 19] on button "close" at bounding box center [396, 26] width 20 height 20
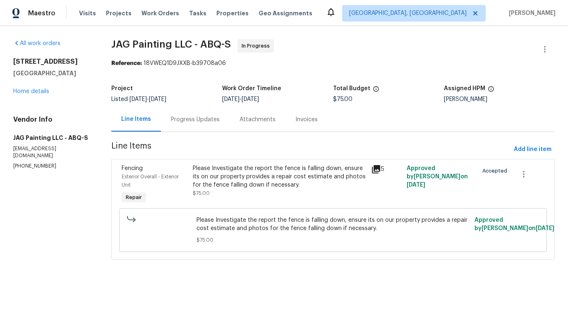
click at [194, 127] on div "Progress Updates" at bounding box center [195, 119] width 69 height 24
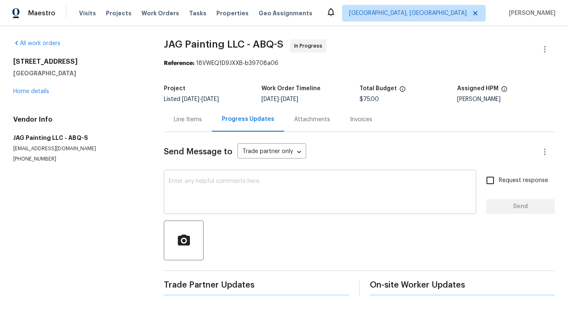
click at [202, 189] on textarea at bounding box center [320, 192] width 302 height 29
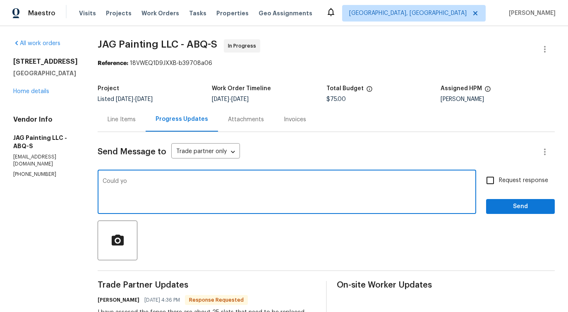
click at [202, 189] on textarea "Could y" at bounding box center [287, 192] width 369 height 29
click at [0, 0] on span "cost" at bounding box center [0, 0] width 0 height 0
type textarea "Could you please provide a cost estimate?"
click at [188, 176] on div "Could you please provide a cost estimate? x ​" at bounding box center [287, 193] width 379 height 42
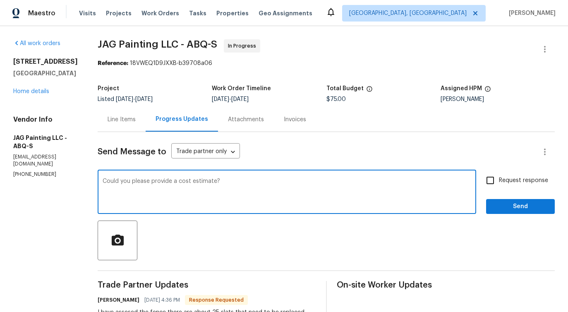
click at [188, 176] on div "Could you please provide a cost estimate? x ​" at bounding box center [287, 193] width 379 height 42
click at [184, 181] on textarea "Could you please provide a cost estimate?" at bounding box center [287, 192] width 369 height 29
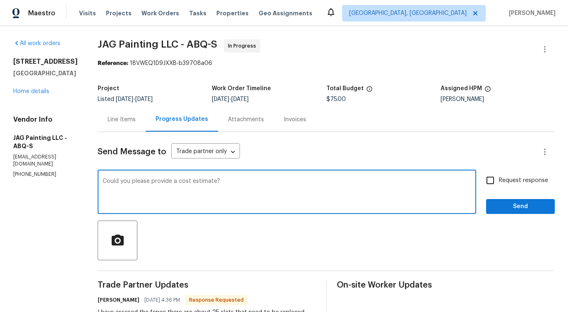
click at [184, 181] on textarea "Could you please provide a cost estimate?" at bounding box center [287, 192] width 369 height 29
paste textarea "Would you be able to provide a cost estimate?"
type textarea "Would you be able to provide a cost estimate?"
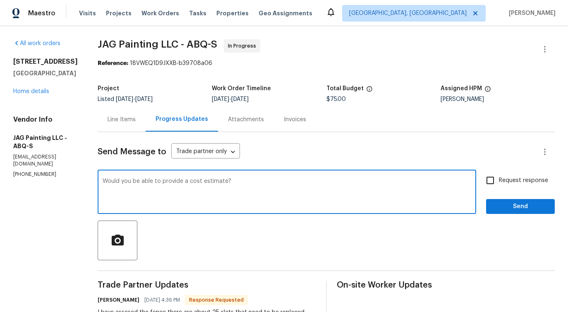
click at [494, 182] on input "Request response" at bounding box center [490, 180] width 17 height 17
checkbox input "true"
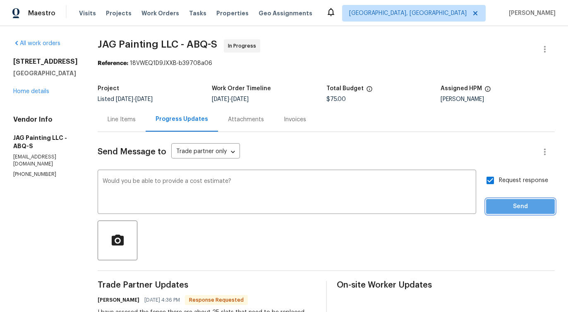
click at [504, 207] on span "Send" at bounding box center [520, 206] width 55 height 10
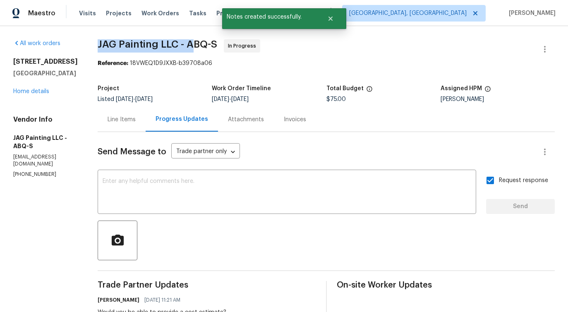
drag, startPoint x: 91, startPoint y: 41, endPoint x: 189, endPoint y: 41, distance: 98.1
click at [189, 41] on div "All work orders [STREET_ADDRESS] Home details Vendor Info JAG Painting LLC - AB…" at bounding box center [284, 248] width 568 height 444
copy span "JAG Painting LLC - A"
click at [136, 46] on span "JAG Painting LLC - ABQ-S" at bounding box center [158, 44] width 120 height 10
drag, startPoint x: 93, startPoint y: 43, endPoint x: 187, endPoint y: 41, distance: 93.9
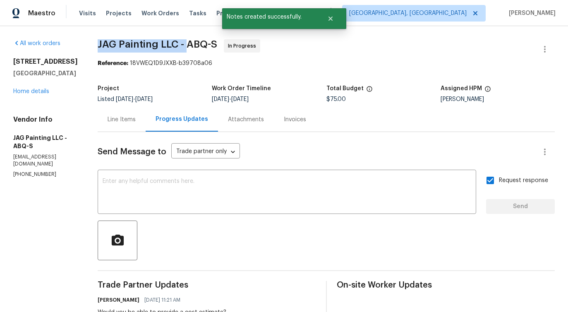
click at [187, 41] on div "All work orders [STREET_ADDRESS] Home details Vendor Info JAG Painting LLC - AB…" at bounding box center [284, 248] width 568 height 444
copy span "JAG Painting LLC -"
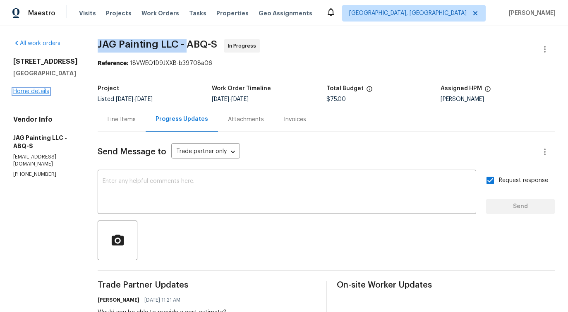
click at [29, 94] on link "Home details" at bounding box center [31, 92] width 36 height 6
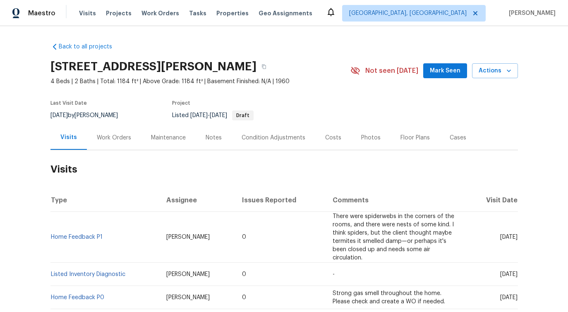
click at [114, 140] on div "Work Orders" at bounding box center [114, 138] width 34 height 8
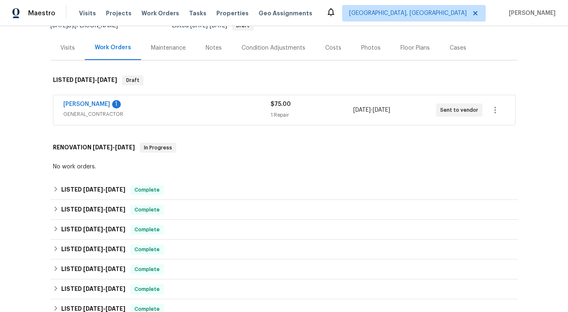
scroll to position [126, 0]
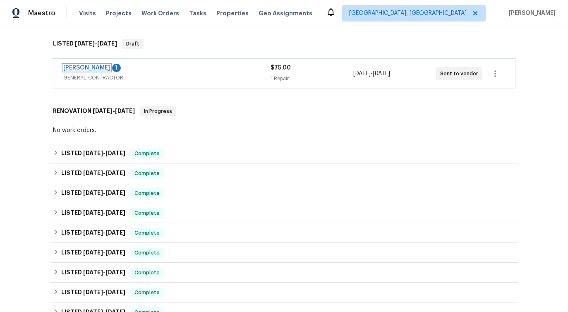
click at [102, 66] on link "[PERSON_NAME]" at bounding box center [86, 68] width 47 height 6
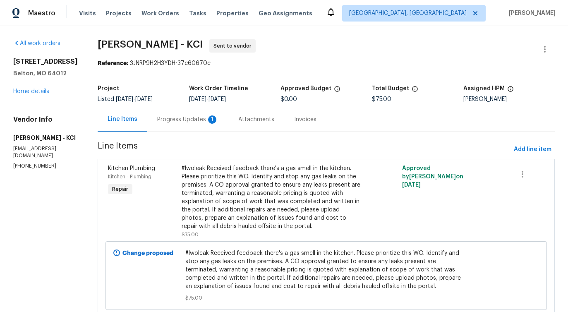
click at [200, 120] on div "Progress Updates 1" at bounding box center [187, 119] width 61 height 8
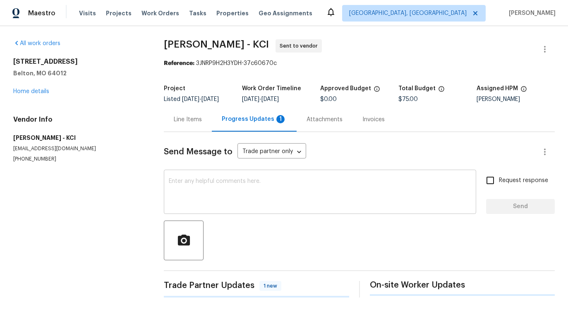
click at [212, 197] on textarea at bounding box center [320, 192] width 302 height 29
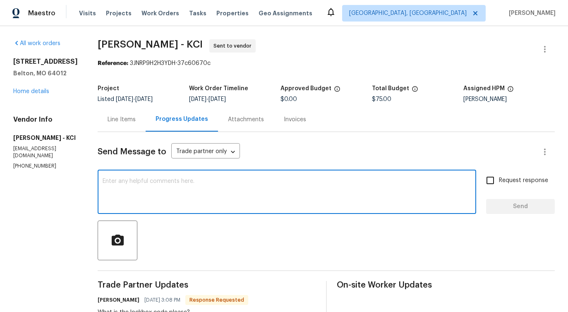
click at [130, 120] on div "Line Items" at bounding box center [122, 119] width 28 height 8
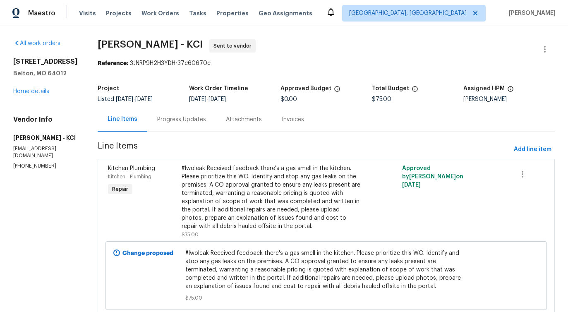
click at [175, 121] on div "Progress Updates" at bounding box center [181, 119] width 49 height 8
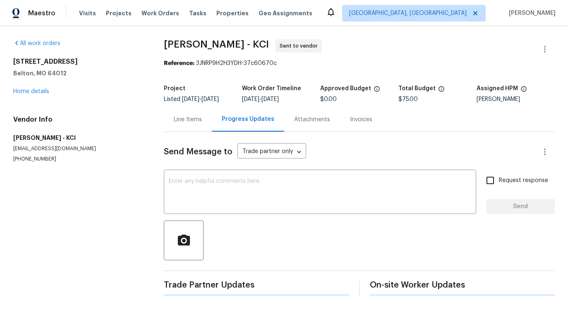
click at [182, 170] on div "Send Message to Trade partner only Trade partner only ​ x ​ Request response Se…" at bounding box center [359, 214] width 391 height 164
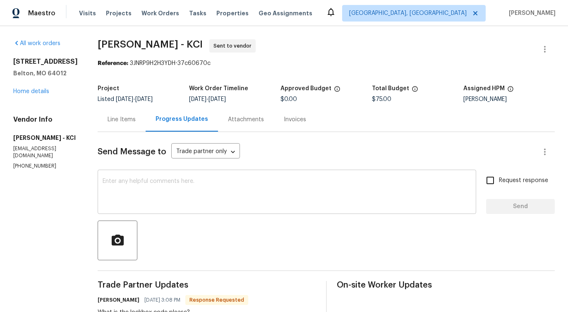
click at [255, 185] on textarea at bounding box center [287, 192] width 369 height 29
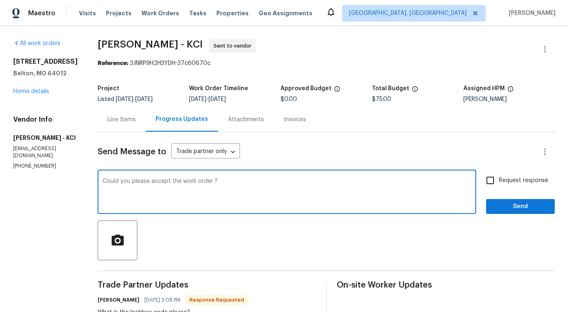
paste textarea "Lockbox code 3191"
click at [103, 196] on textarea "Could you please accept the work order ? Lockbox code 3191" at bounding box center [287, 192] width 369 height 29
click at [0, 0] on span at bounding box center [0, 0] width 0 height 0
type textarea "Could you please accept the work order? Lockbox code 3191"
click at [492, 179] on input "Request response" at bounding box center [490, 180] width 17 height 17
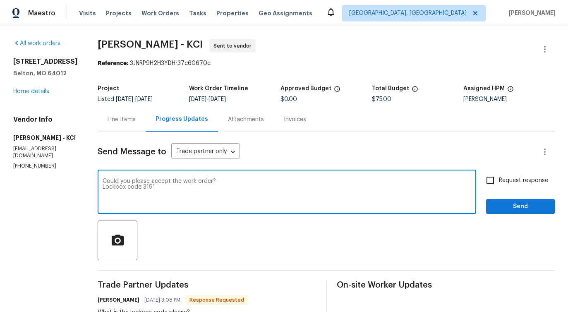
checkbox input "true"
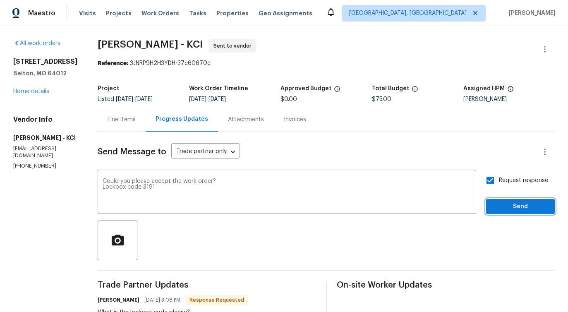
click at [509, 206] on span "Send" at bounding box center [520, 206] width 55 height 10
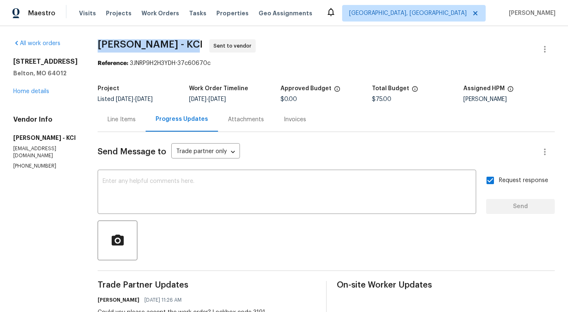
drag, startPoint x: 97, startPoint y: 46, endPoint x: 186, endPoint y: 46, distance: 89.0
click at [186, 46] on div "All work orders [STREET_ADDRESS][PERSON_NAME] Home details Vendor Info [PERSON_…" at bounding box center [284, 231] width 568 height 411
copy span "[PERSON_NAME] Contracting -"
click at [39, 94] on div "[STREET_ADDRESS][PERSON_NAME] Home details" at bounding box center [45, 77] width 65 height 38
click at [39, 91] on link "Home details" at bounding box center [31, 92] width 36 height 6
